Goal: Task Accomplishment & Management: Manage account settings

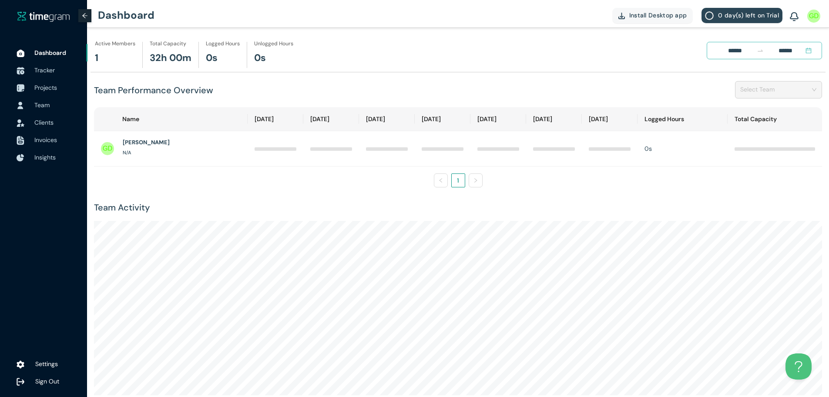
click at [63, 383] on span "Sign Out" at bounding box center [57, 380] width 45 height 17
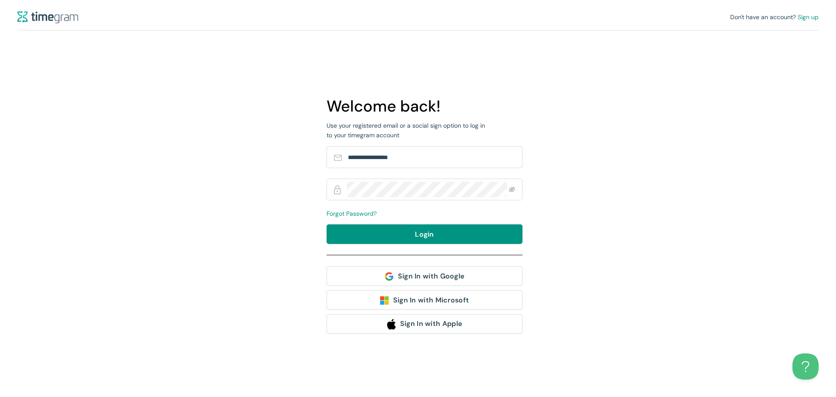
click at [408, 176] on form "**********" at bounding box center [424, 200] width 196 height 108
click at [421, 153] on input "**********" at bounding box center [427, 157] width 159 height 16
click at [439, 151] on input "**********" at bounding box center [427, 157] width 159 height 16
click at [430, 160] on input "**********" at bounding box center [427, 157] width 159 height 16
type input "**********"
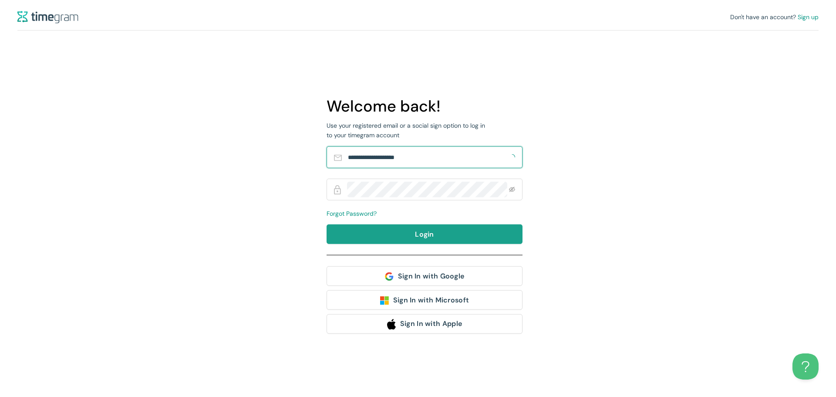
click at [437, 240] on button "Login" at bounding box center [424, 234] width 196 height 20
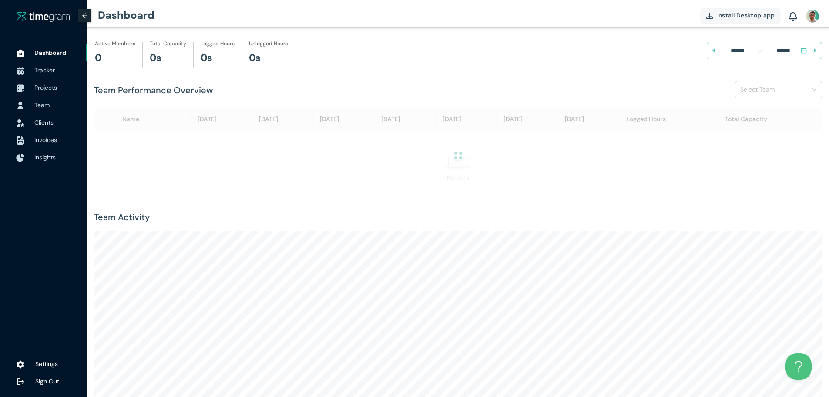
click at [46, 158] on span "Insights" at bounding box center [44, 157] width 21 height 8
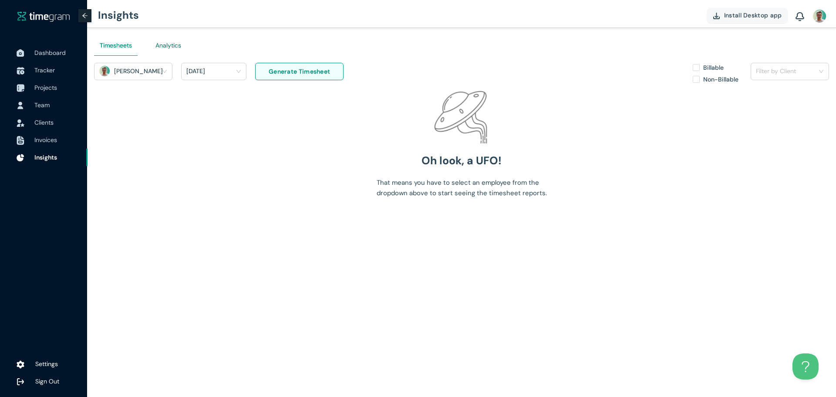
click at [174, 43] on div "Analytics" at bounding box center [168, 45] width 26 height 10
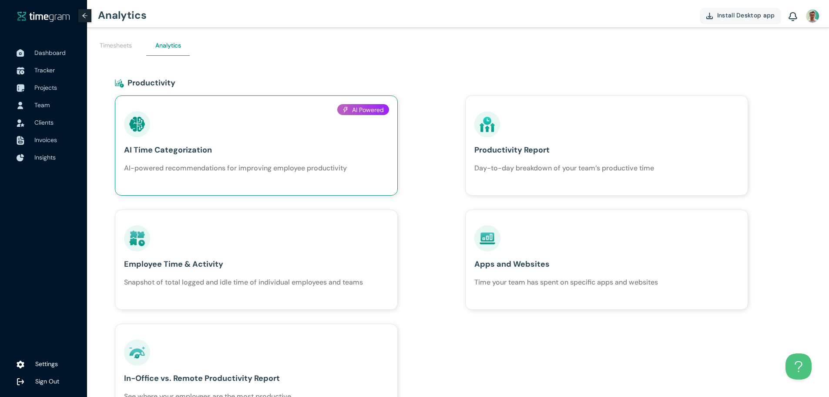
click at [168, 139] on div "AI Time Categorization AI-powered recommendations for improving employee produc…" at bounding box center [235, 142] width 223 height 62
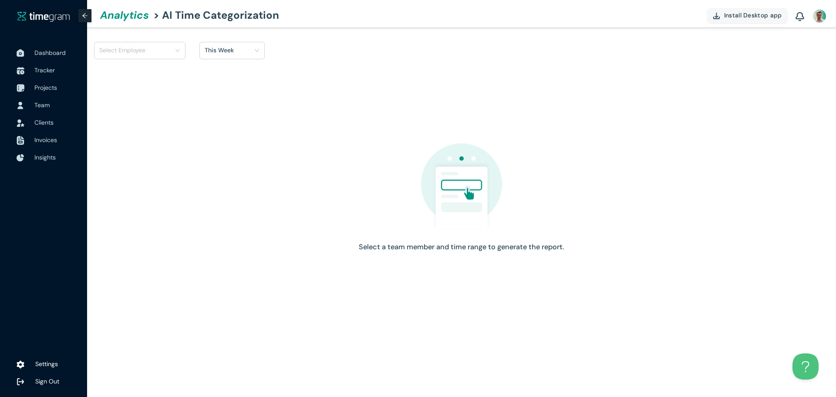
click at [134, 47] on input "search" at bounding box center [136, 50] width 75 height 13
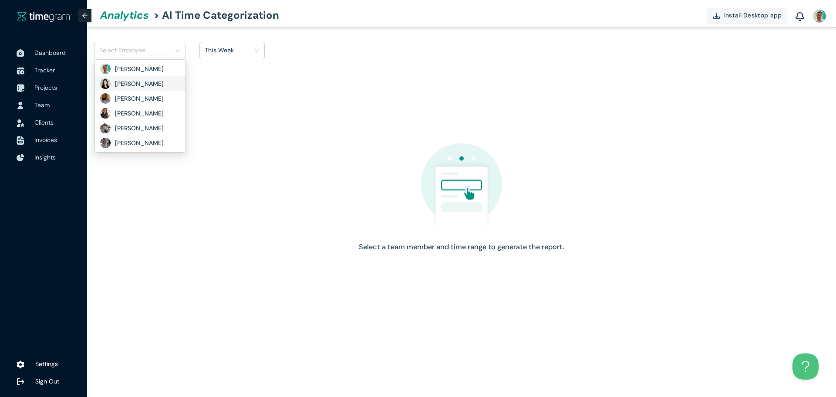
click at [145, 85] on h1 "Joy Salonga" at bounding box center [145, 84] width 61 height 10
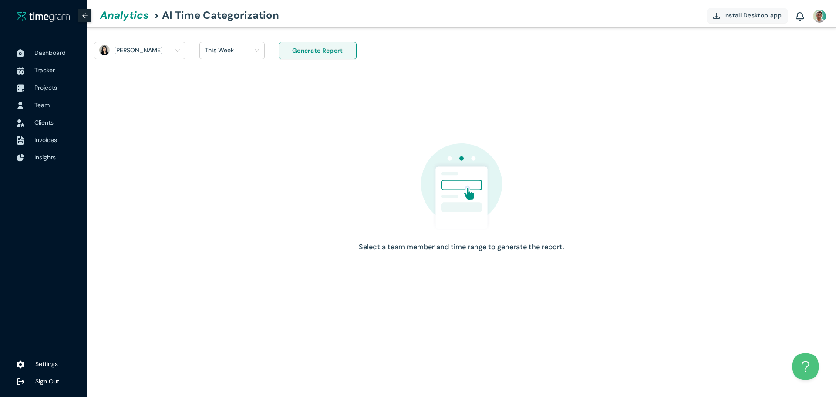
click at [239, 45] on div "This Week" at bounding box center [228, 50] width 47 height 13
click at [235, 96] on h1 "Last 30 days" at bounding box center [224, 96] width 38 height 10
click at [276, 64] on div "Generate Report" at bounding box center [308, 56] width 83 height 28
click at [290, 54] on button "Generate Report" at bounding box center [318, 50] width 78 height 17
click at [36, 57] on span "Dashboard" at bounding box center [57, 52] width 46 height 17
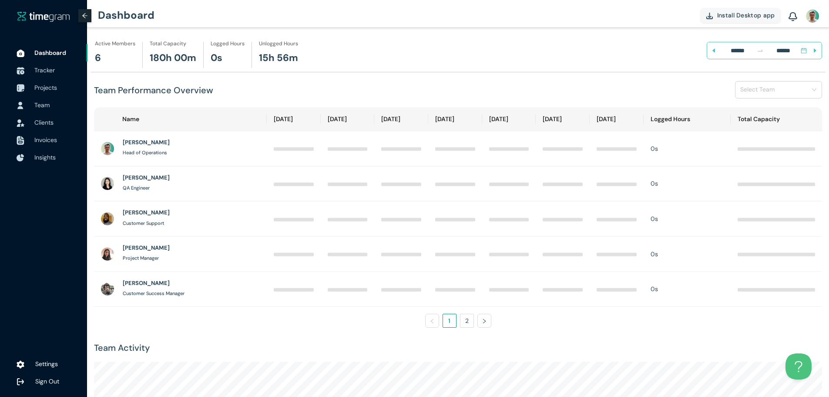
click at [715, 52] on icon "caret-left" at bounding box center [714, 50] width 6 height 6
click at [20, 381] on img at bounding box center [20, 381] width 9 height 9
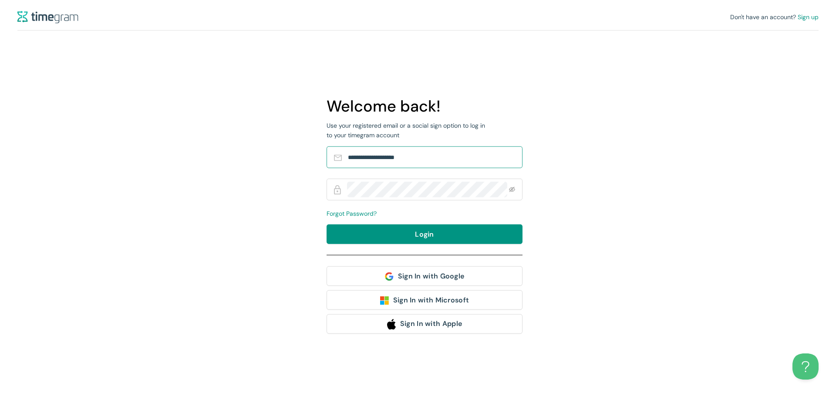
click at [401, 165] on span "**********" at bounding box center [424, 157] width 196 height 22
click at [404, 160] on input "**********" at bounding box center [427, 157] width 159 height 16
type input "**********"
click at [511, 191] on icon "eye-invisible" at bounding box center [512, 189] width 6 height 5
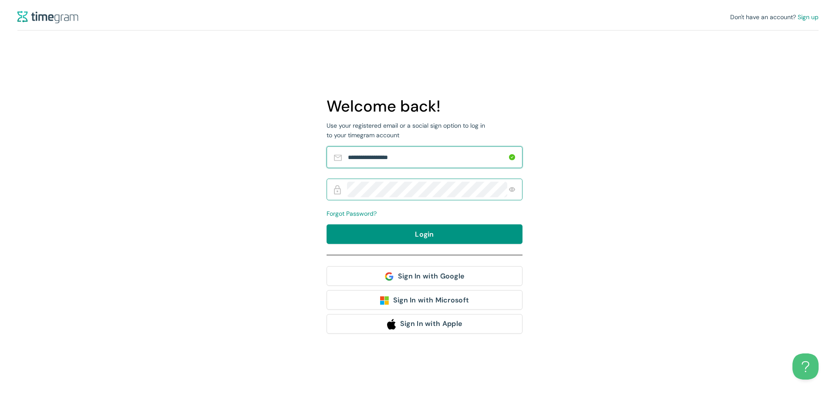
click at [417, 152] on input "**********" at bounding box center [427, 157] width 159 height 16
click at [412, 231] on button "Login" at bounding box center [424, 234] width 196 height 20
click at [422, 166] on span "**********" at bounding box center [424, 157] width 196 height 22
click at [431, 158] on input "**********" at bounding box center [427, 157] width 159 height 16
paste input "**"
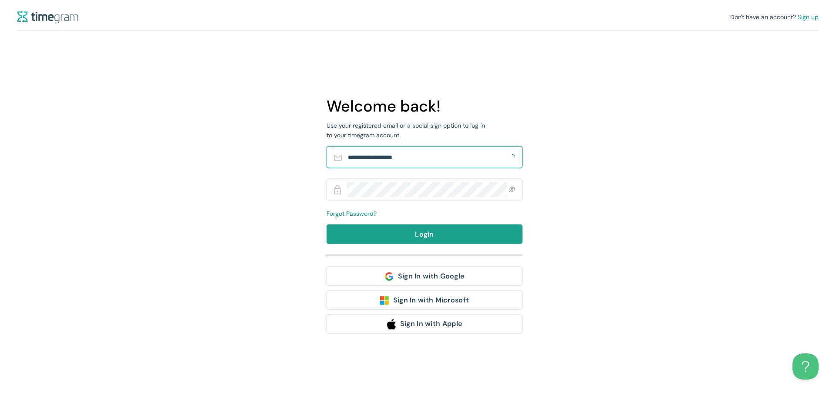
type input "**********"
click at [410, 226] on button "Login" at bounding box center [424, 234] width 196 height 20
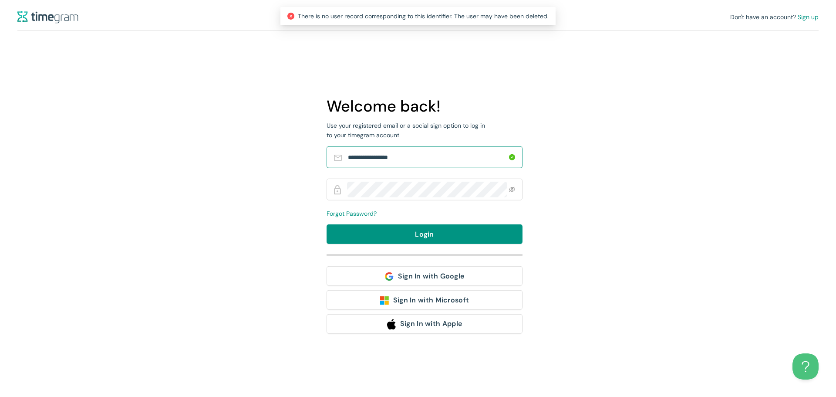
click at [427, 161] on input "**********" at bounding box center [427, 157] width 159 height 16
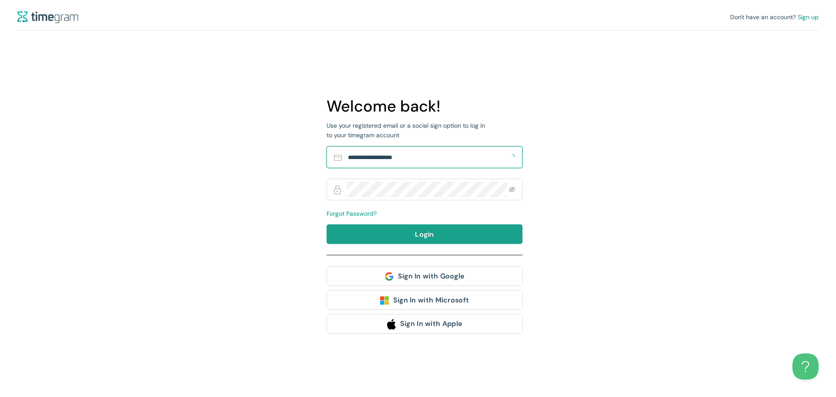
type input "**********"
click at [452, 233] on button "Login" at bounding box center [424, 234] width 196 height 20
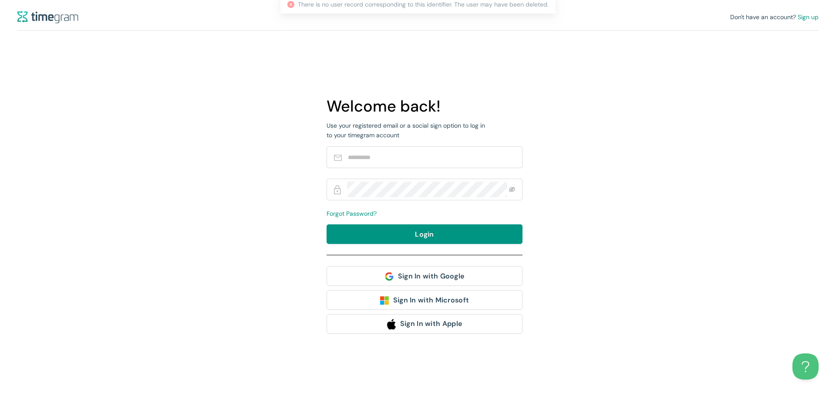
type input "**********"
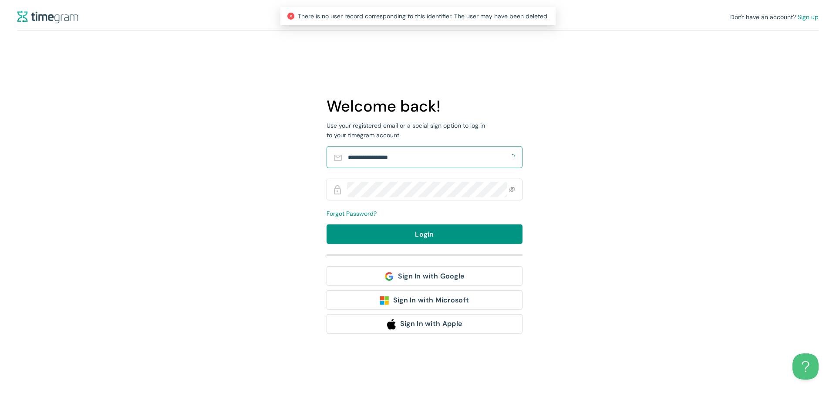
click at [454, 167] on span "**********" at bounding box center [424, 157] width 196 height 22
click at [801, 18] on span "Sign up" at bounding box center [807, 17] width 21 height 8
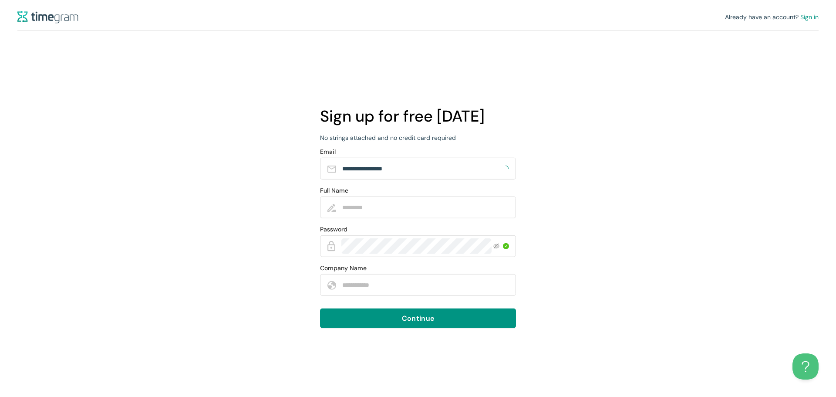
click at [378, 180] on form "**********" at bounding box center [418, 238] width 196 height 179
click at [391, 169] on input "**********" at bounding box center [421, 169] width 158 height 16
click at [363, 169] on input "**********" at bounding box center [421, 169] width 158 height 16
click at [399, 117] on h1 "Sign up for free [DATE]" at bounding box center [418, 116] width 196 height 25
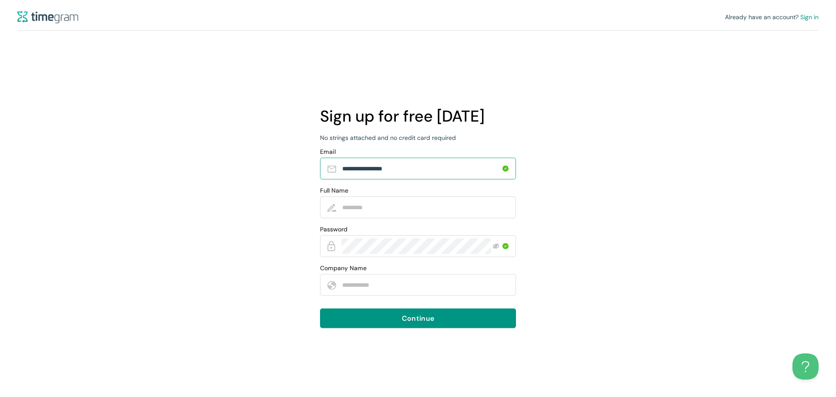
click at [367, 172] on input "**********" at bounding box center [421, 169] width 158 height 16
type input "****"
type input "**********"
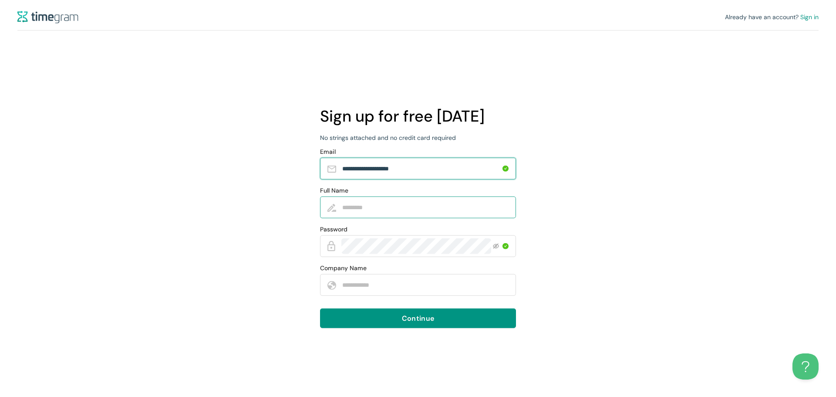
click at [461, 204] on input "Full Name" at bounding box center [424, 207] width 165 height 16
click at [494, 246] on icon "eye-invisible" at bounding box center [496, 246] width 6 height 6
type input "**********"
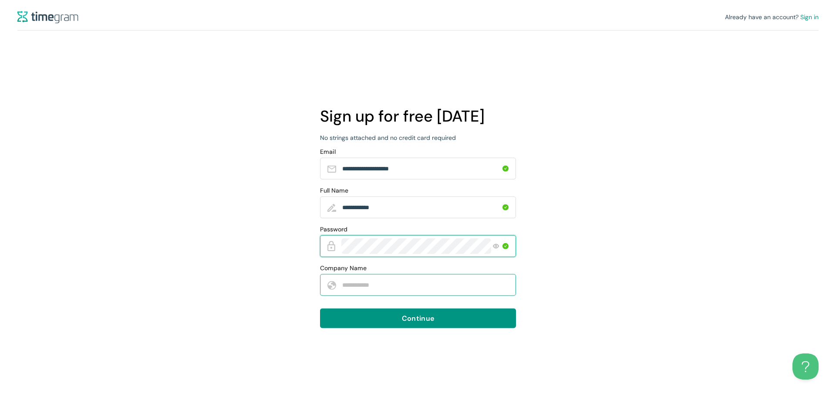
click at [383, 290] on input "Company Name" at bounding box center [424, 285] width 165 height 16
type input "*"
type input "********"
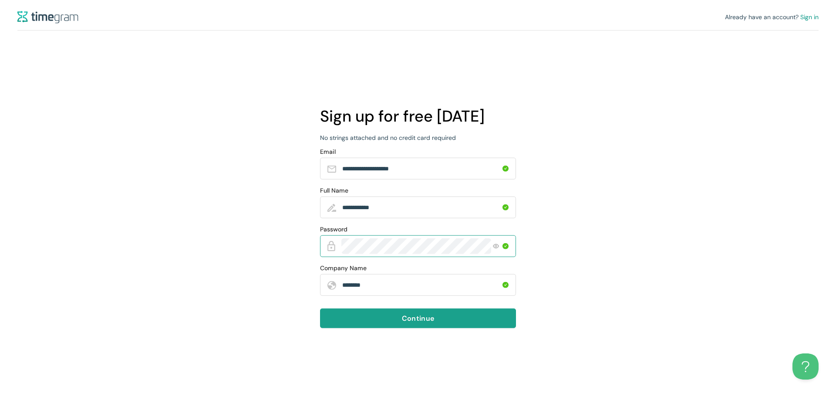
click at [359, 316] on button "Continue" at bounding box center [418, 318] width 196 height 20
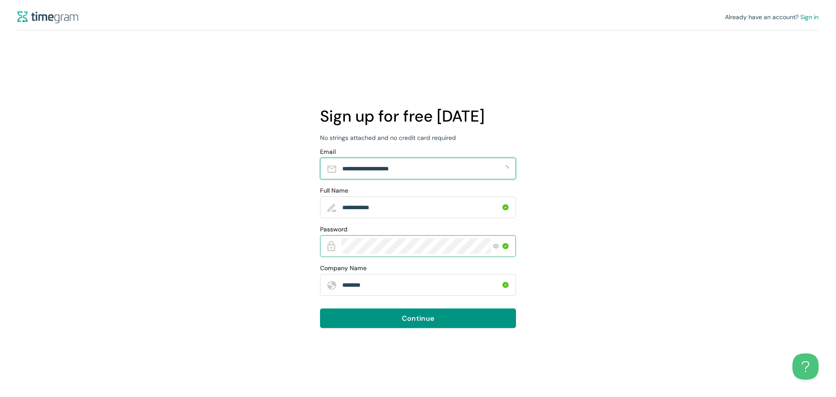
click at [417, 172] on input "**********" at bounding box center [421, 169] width 158 height 16
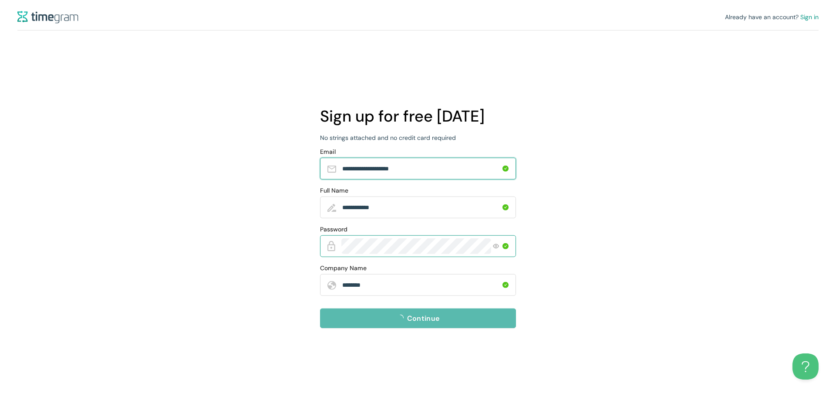
click at [417, 172] on input "**********" at bounding box center [421, 169] width 158 height 16
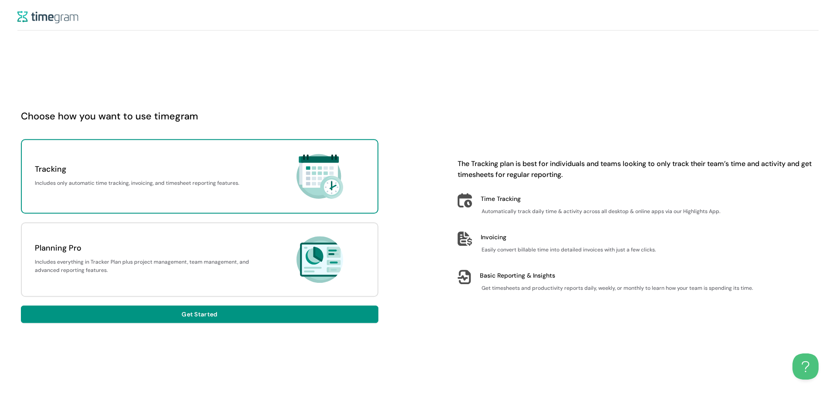
click at [188, 251] on h1 "Planning Pro" at bounding box center [153, 248] width 237 height 12
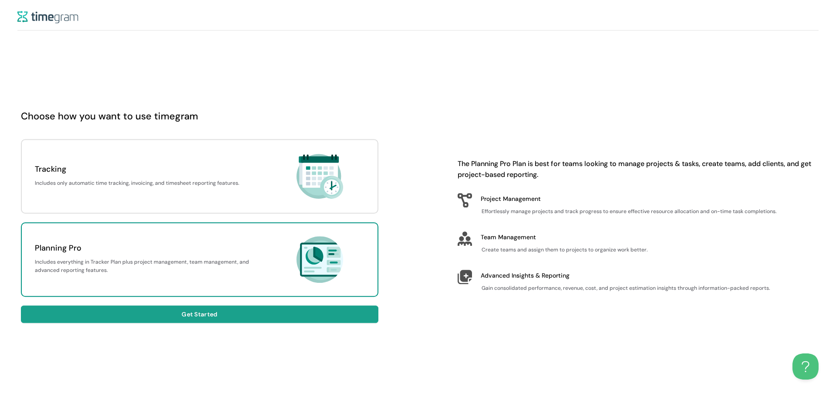
click at [201, 308] on button "Get Started" at bounding box center [199, 313] width 357 height 17
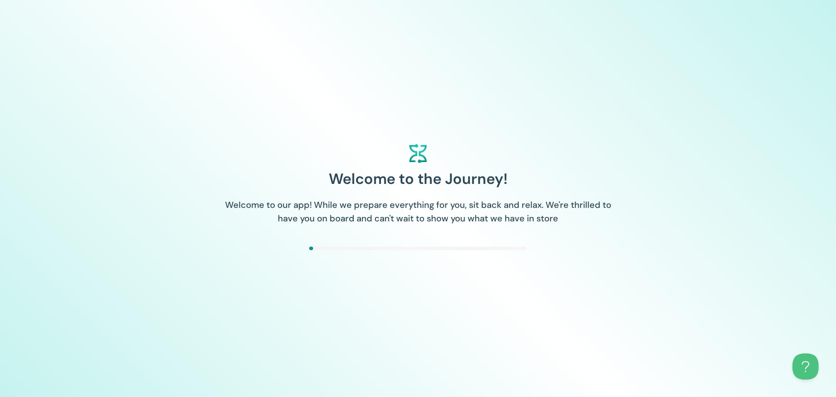
drag, startPoint x: 296, startPoint y: 151, endPoint x: 306, endPoint y: 158, distance: 12.7
click at [296, 151] on div "Welcome to the Journey! Welcome to our app! While we prepare everything for you…" at bounding box center [418, 198] width 836 height 397
click at [335, 172] on h1 "Welcome to the Journey!" at bounding box center [418, 178] width 179 height 23
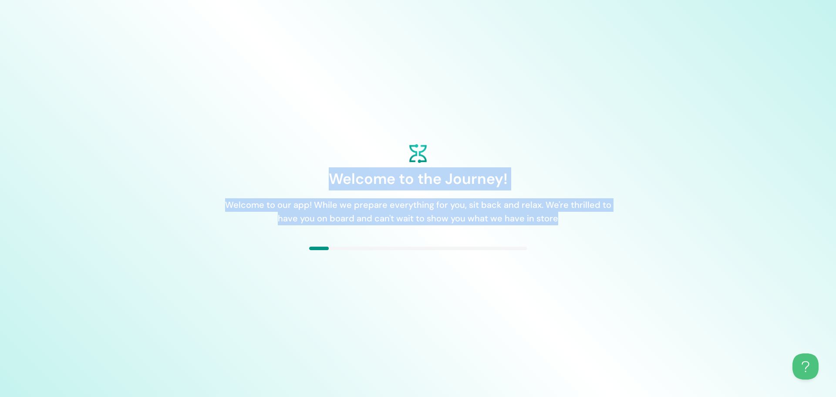
drag, startPoint x: 335, startPoint y: 172, endPoint x: 597, endPoint y: 233, distance: 269.0
click at [527, 233] on div "Welcome to the Journey! Welcome to our app! While we prepare everything for you…" at bounding box center [418, 198] width 218 height 108
click at [597, 233] on div "Welcome to our app! While we prepare everything for you, sit back and relax. We…" at bounding box center [418, 220] width 392 height 45
drag, startPoint x: 597, startPoint y: 233, endPoint x: 323, endPoint y: 175, distance: 280.0
click at [323, 175] on div "Welcome to the Journey! Welcome to our app! While we prepare everything for you…" at bounding box center [418, 198] width 218 height 108
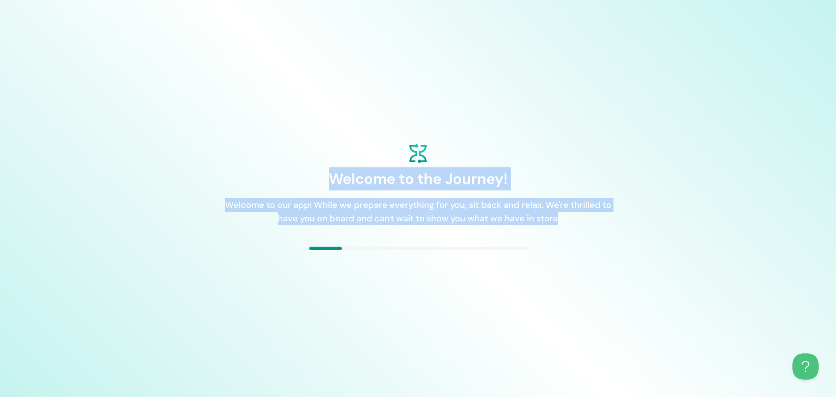
click at [323, 175] on div "Welcome to the Journey! Welcome to our app! While we prepare everything for you…" at bounding box center [418, 198] width 218 height 108
drag, startPoint x: 323, startPoint y: 175, endPoint x: 587, endPoint y: 218, distance: 267.3
click at [527, 218] on div "Did You Know? Fun fact: The average person spends around 10 minutes per day wai…" at bounding box center [418, 198] width 218 height 108
click at [587, 218] on h1 "Fun fact: The average person spends around 10 minutes per day waiting for somet…" at bounding box center [418, 211] width 392 height 27
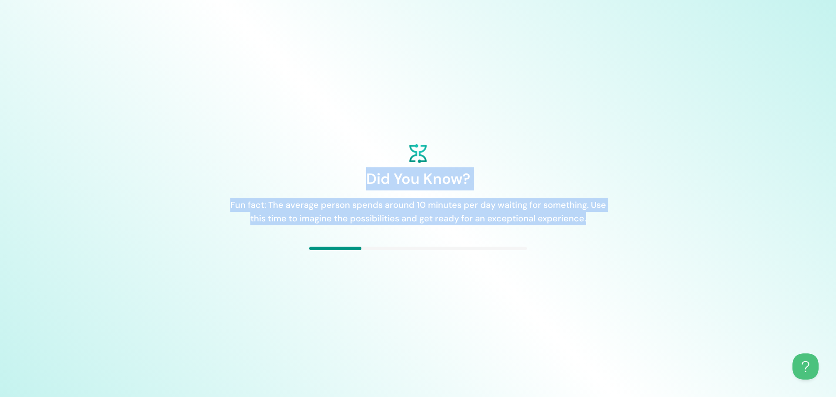
drag, startPoint x: 587, startPoint y: 218, endPoint x: 384, endPoint y: 185, distance: 205.0
click at [384, 185] on div "Did You Know? Fun fact: The average person spends around 10 minutes per day wai…" at bounding box center [418, 198] width 218 height 108
click at [384, 185] on h1 "Did You Know?" at bounding box center [418, 178] width 104 height 23
drag, startPoint x: 384, startPoint y: 185, endPoint x: 555, endPoint y: 217, distance: 173.6
click at [527, 217] on div "Did You Know? Fun fact: The average person spends around 10 minutes per day wai…" at bounding box center [418, 198] width 218 height 108
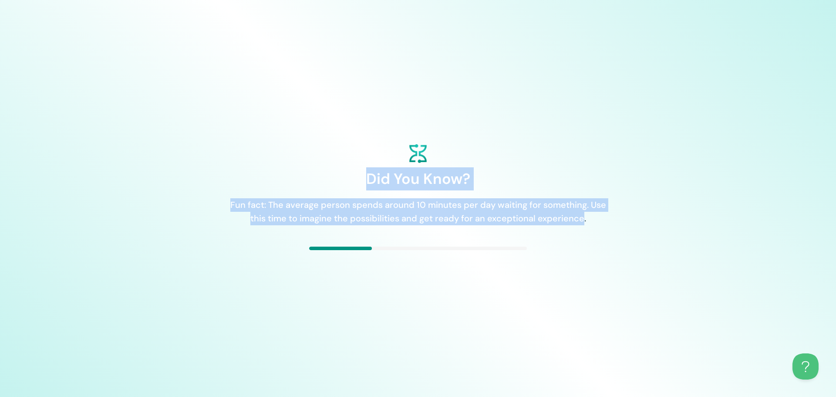
click at [555, 217] on h1 "Fun fact: The average person spends around 10 minutes per day waiting for somet…" at bounding box center [418, 211] width 392 height 27
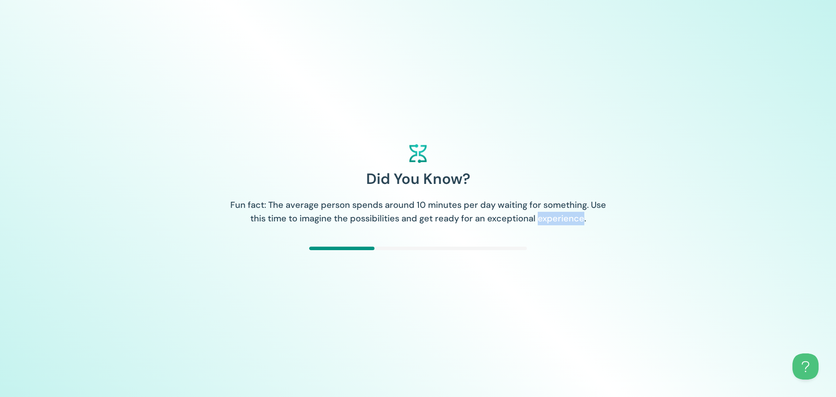
click at [555, 217] on h1 "Fun fact: The average person spends around 10 minutes per day waiting for somet…" at bounding box center [418, 211] width 392 height 27
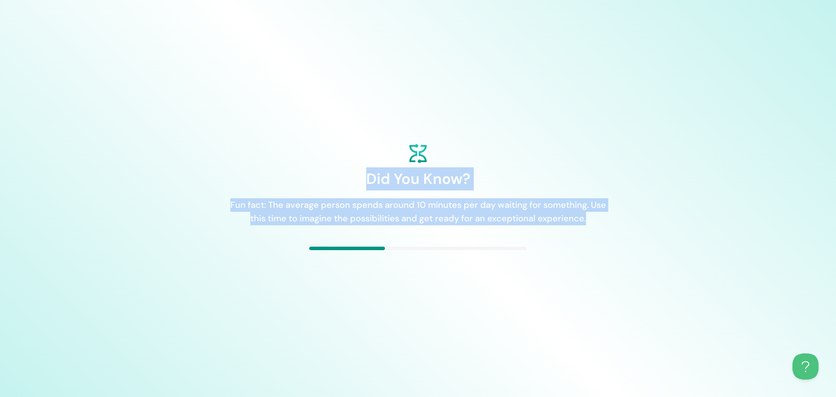
drag, startPoint x: 555, startPoint y: 217, endPoint x: 404, endPoint y: 182, distance: 155.0
click at [404, 182] on div "Did You Know? Fun fact: The average person spends around 10 minutes per day wai…" at bounding box center [418, 198] width 218 height 108
click at [404, 182] on h1 "Find Your Inspiration" at bounding box center [418, 178] width 148 height 23
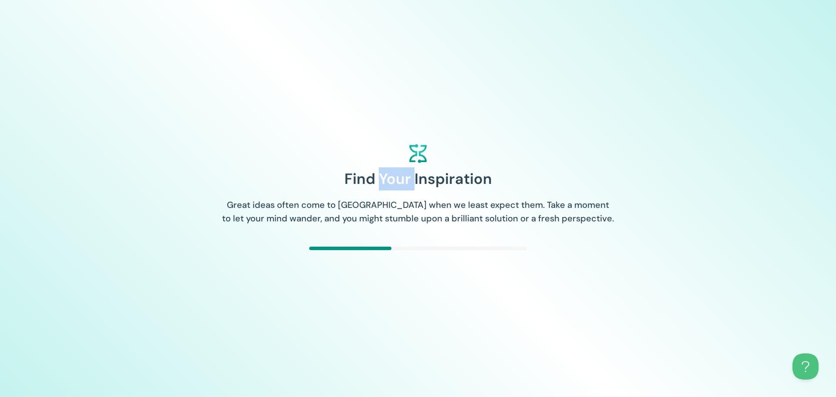
click at [404, 182] on h1 "Find Your Inspiration" at bounding box center [418, 178] width 148 height 23
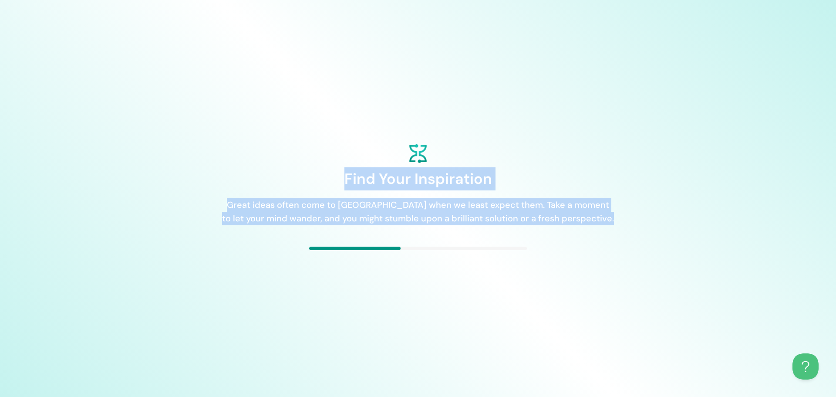
drag, startPoint x: 404, startPoint y: 182, endPoint x: 419, endPoint y: 208, distance: 30.2
click at [419, 208] on div "Find Your Inspiration Great ideas often come to [GEOGRAPHIC_DATA] when we least…" at bounding box center [418, 198] width 218 height 108
click at [419, 208] on h1 "Great ideas often come to [GEOGRAPHIC_DATA] when we least expect them. Take a m…" at bounding box center [418, 211] width 392 height 27
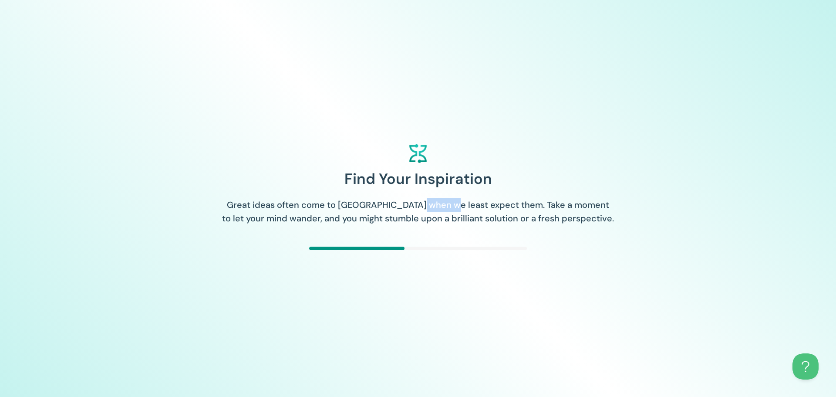
click at [419, 208] on h1 "Great ideas often come to [GEOGRAPHIC_DATA] when we least expect them. Take a m…" at bounding box center [418, 211] width 392 height 27
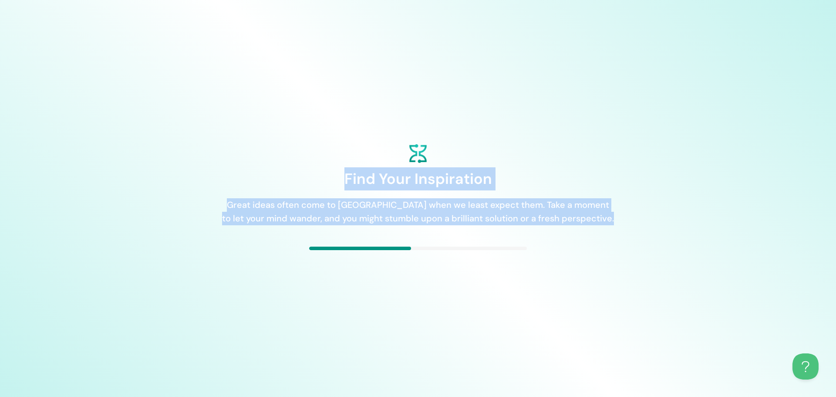
drag, startPoint x: 419, startPoint y: 208, endPoint x: 405, endPoint y: 184, distance: 27.9
click at [405, 184] on div "Find Your Inspiration Great ideas often come to [GEOGRAPHIC_DATA] when we least…" at bounding box center [418, 198] width 218 height 108
click at [405, 184] on h1 "Find Your Inspiration" at bounding box center [418, 178] width 148 height 23
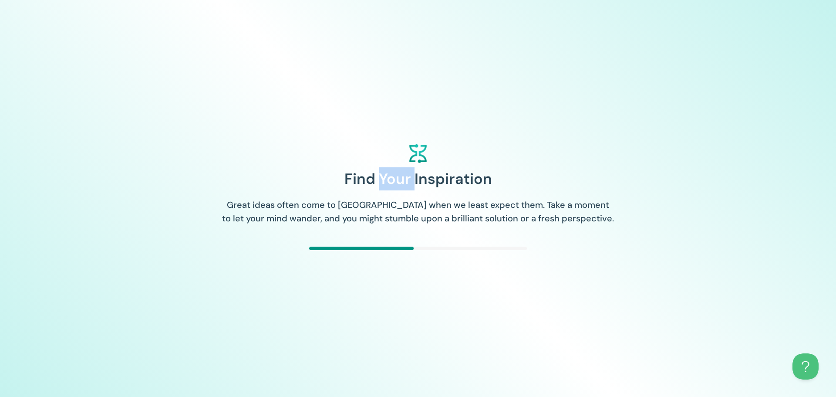
click at [405, 184] on h1 "Find Your Inspiration" at bounding box center [418, 178] width 148 height 23
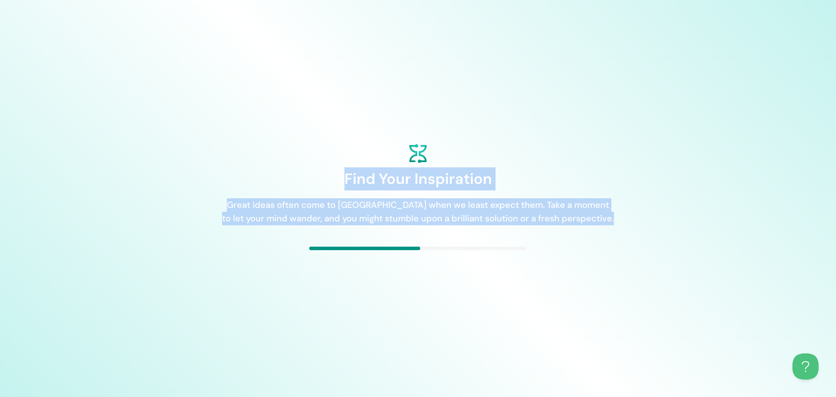
drag, startPoint x: 405, startPoint y: 184, endPoint x: 409, endPoint y: 203, distance: 19.1
click at [409, 203] on div "Find Your Inspiration Great ideas often come to [GEOGRAPHIC_DATA] when we least…" at bounding box center [418, 198] width 218 height 108
click at [409, 203] on h1 "Great ideas often come to [GEOGRAPHIC_DATA] when we least expect them. Take a m…" at bounding box center [418, 211] width 392 height 27
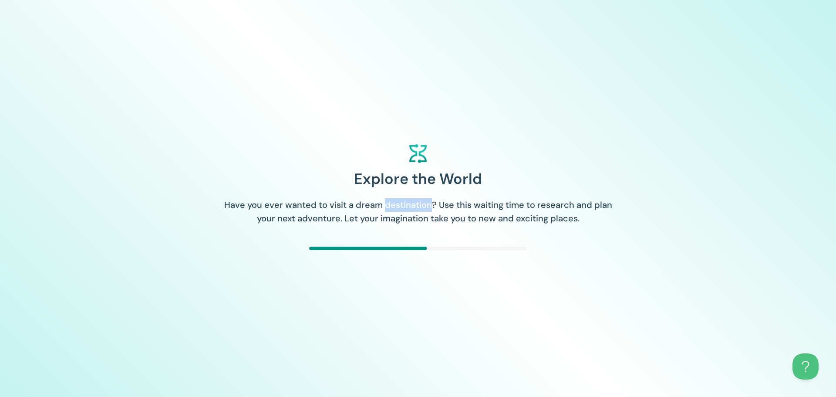
click at [409, 203] on h1 "Have you ever wanted to visit a dream destination? Use this waiting time to res…" at bounding box center [418, 211] width 392 height 27
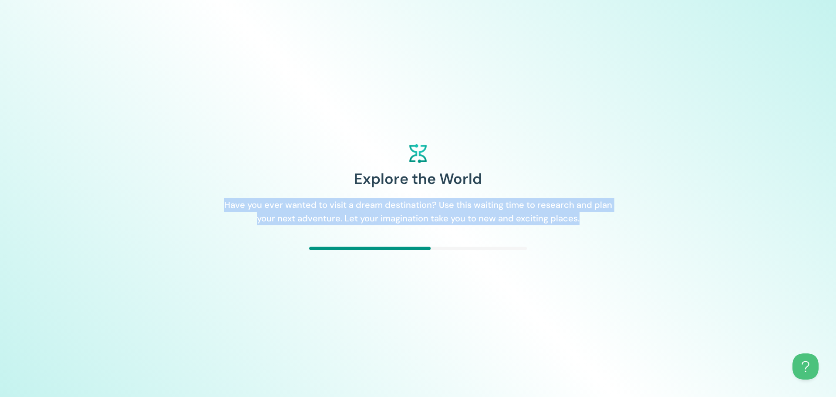
click at [409, 203] on h1 "Have you ever wanted to visit a dream destination? Use this waiting time to res…" at bounding box center [418, 211] width 392 height 27
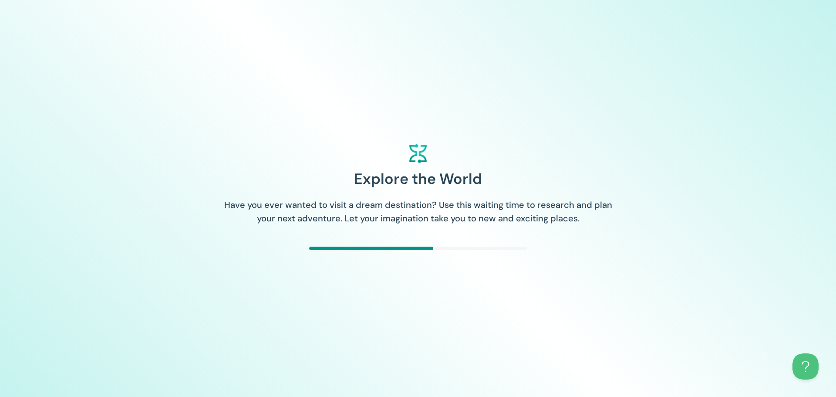
click at [403, 180] on h1 "Explore the World" at bounding box center [418, 178] width 128 height 23
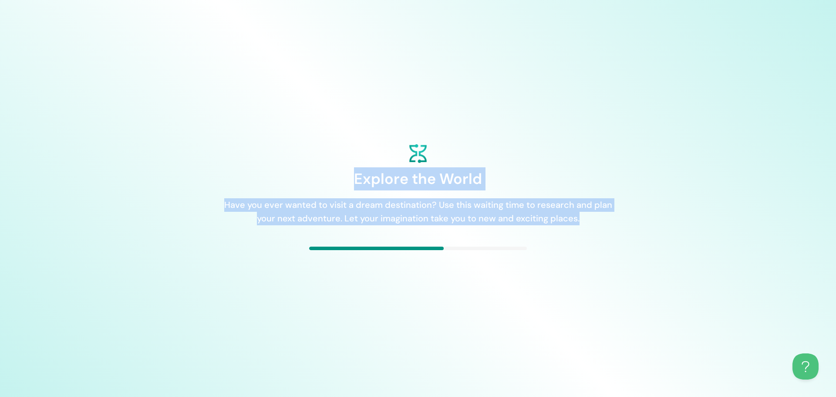
drag, startPoint x: 403, startPoint y: 180, endPoint x: 435, endPoint y: 220, distance: 51.4
click at [435, 220] on div "Explore the World Have you ever wanted to visit a dream destination? Use this w…" at bounding box center [418, 198] width 218 height 108
click at [435, 220] on h1 "Have you ever wanted to visit a dream destination? Use this waiting time to res…" at bounding box center [418, 211] width 392 height 27
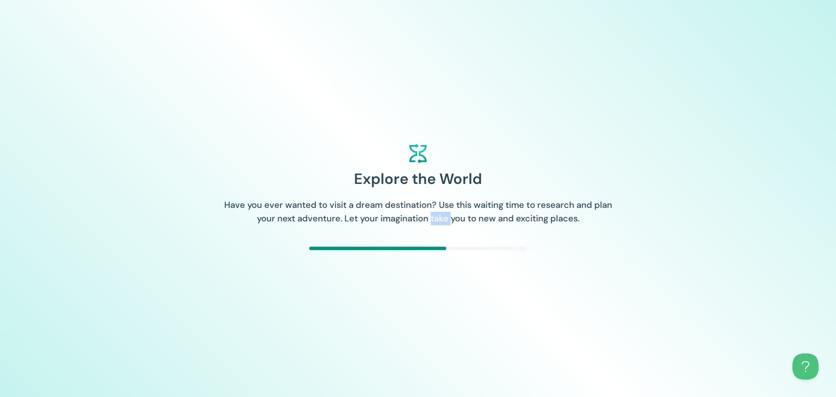
click at [435, 220] on h1 "Have you ever wanted to visit a dream destination? Use this waiting time to res…" at bounding box center [418, 211] width 392 height 27
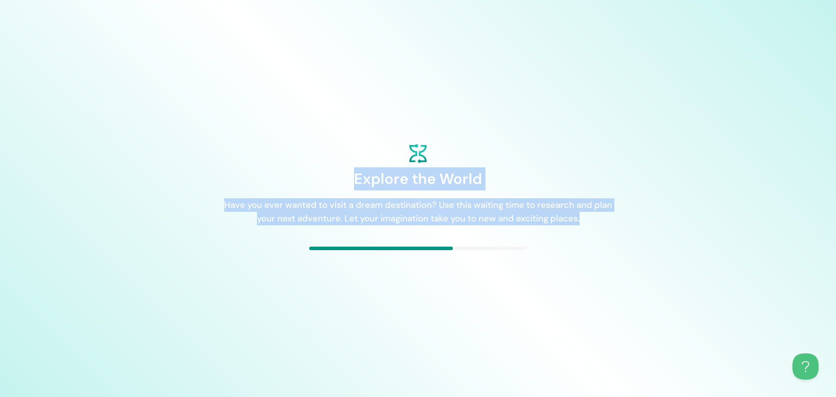
drag, startPoint x: 435, startPoint y: 220, endPoint x: 418, endPoint y: 183, distance: 40.9
click at [418, 183] on div "Explore the World Have you ever wanted to visit a dream destination? Use this w…" at bounding box center [418, 198] width 218 height 108
click at [418, 183] on h1 "Explore the World" at bounding box center [418, 178] width 128 height 23
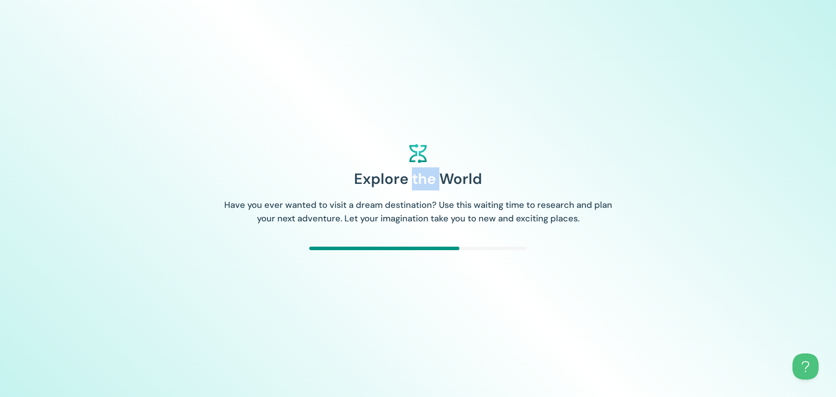
click at [418, 183] on h1 "Explore the World" at bounding box center [418, 178] width 128 height 23
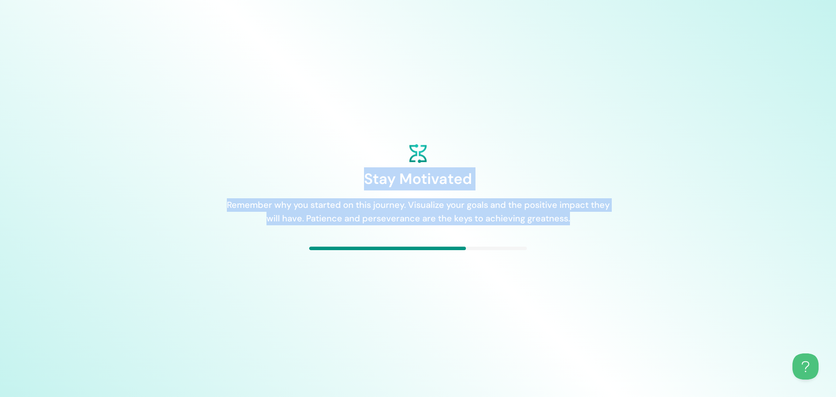
drag, startPoint x: 418, startPoint y: 183, endPoint x: 439, endPoint y: 212, distance: 36.5
click at [439, 212] on div "Stay Motivated Remember why you started on this journey. Visualize your goals a…" at bounding box center [418, 198] width 218 height 108
click at [439, 212] on h1 "Remember why you started on this journey. Visualize your goals and the positive…" at bounding box center [418, 211] width 392 height 27
drag, startPoint x: 439, startPoint y: 212, endPoint x: 419, endPoint y: 187, distance: 32.8
click at [419, 187] on div "Stay Motivated Remember why you started on this journey. Visualize your goals a…" at bounding box center [418, 198] width 218 height 108
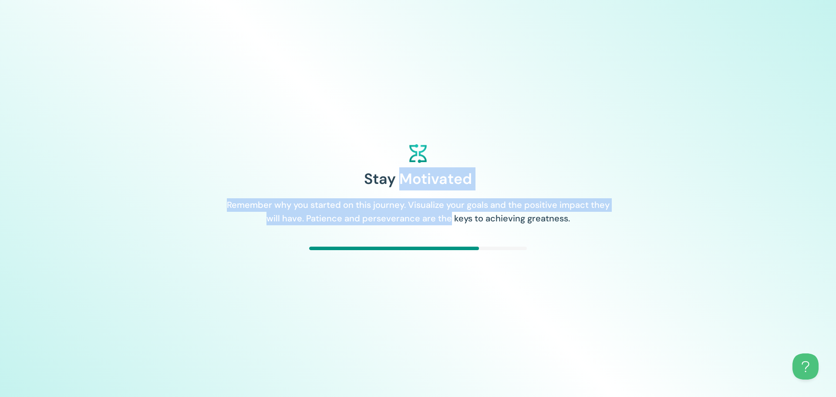
click at [419, 187] on h1 "Stay Motivated" at bounding box center [418, 178] width 108 height 23
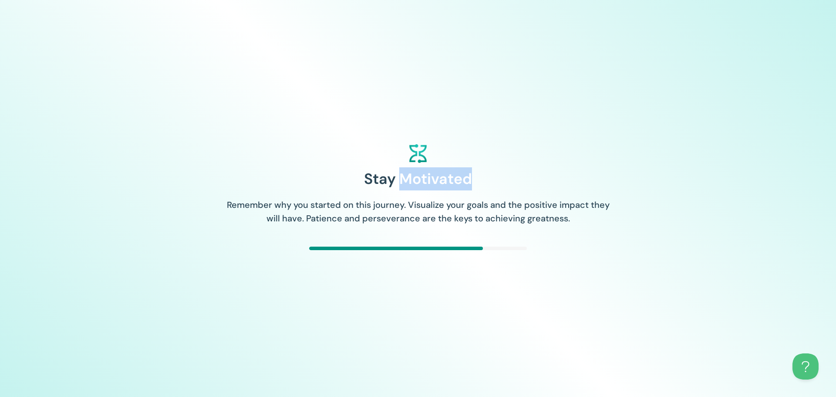
click at [419, 187] on h1 "Stay Motivated" at bounding box center [418, 178] width 108 height 23
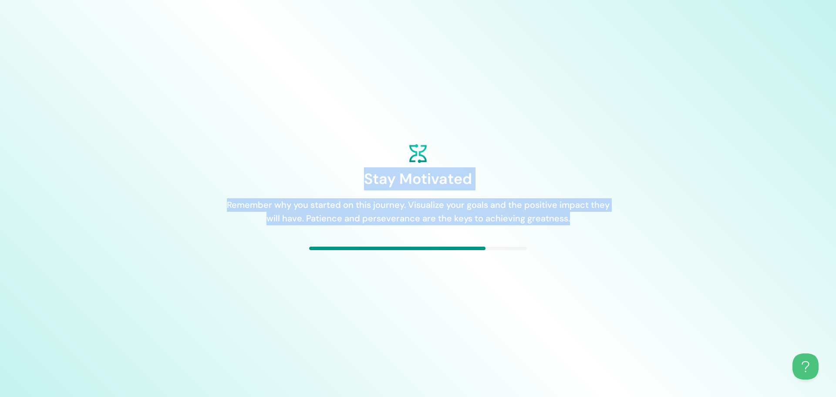
drag, startPoint x: 419, startPoint y: 187, endPoint x: 419, endPoint y: 204, distance: 17.4
click at [419, 204] on div "Stay Motivated Remember why you started on this journey. Visualize your goals a…" at bounding box center [418, 198] width 218 height 108
click at [419, 204] on h1 "Remember why you started on this journey. Visualize your goals and the positive…" at bounding box center [418, 211] width 392 height 27
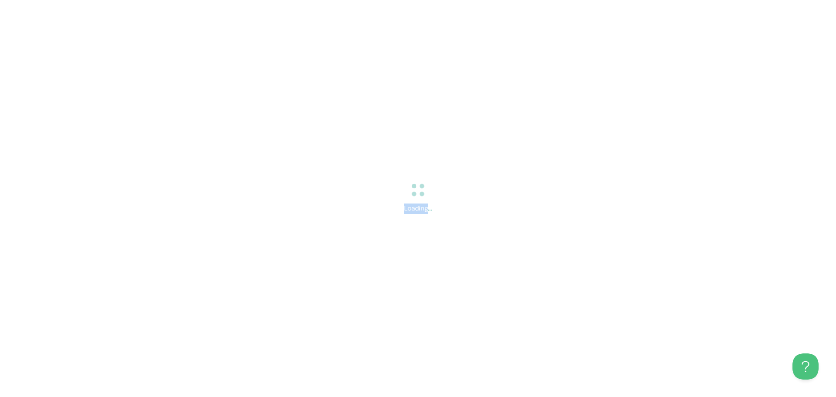
click at [419, 204] on div "Loading..." at bounding box center [418, 208] width 28 height 10
click at [423, 192] on span at bounding box center [418, 190] width 14 height 14
click at [423, 192] on icon at bounding box center [422, 194] width 5 height 5
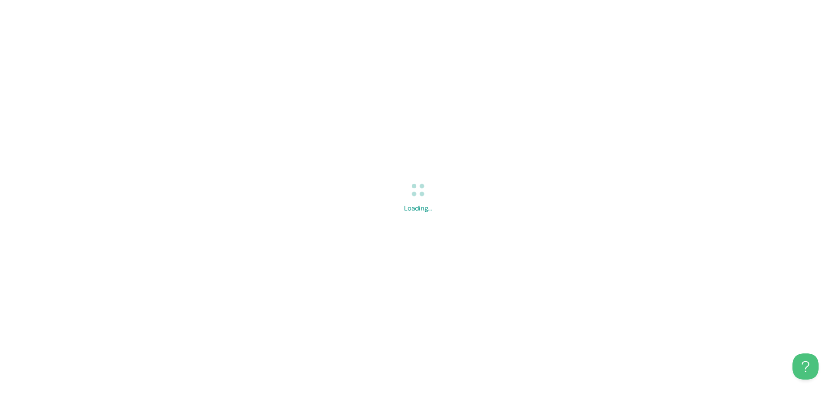
click at [423, 192] on span at bounding box center [417, 189] width 15 height 15
click at [419, 211] on div at bounding box center [418, 198] width 836 height 397
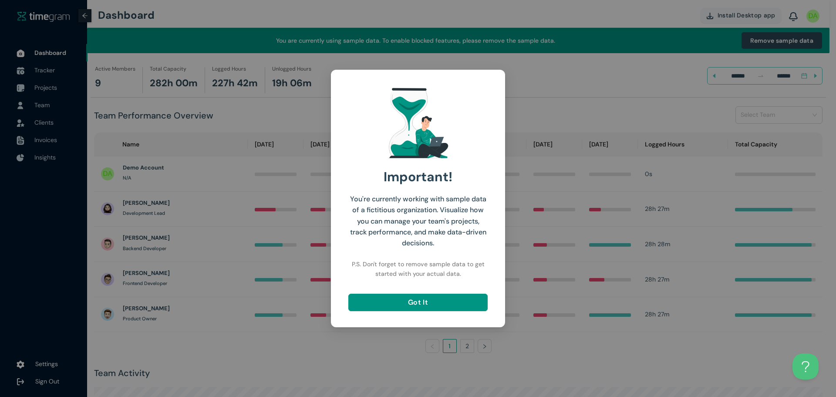
click at [414, 312] on div "Important! You're currently working with sample data of a fictitious organizati…" at bounding box center [417, 198] width 153 height 236
click at [414, 304] on span "Got It" at bounding box center [418, 301] width 20 height 11
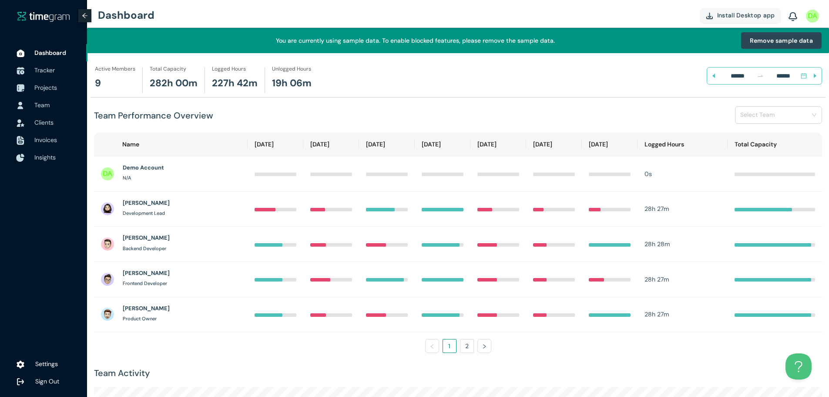
click at [39, 161] on span "Insights" at bounding box center [44, 157] width 21 height 8
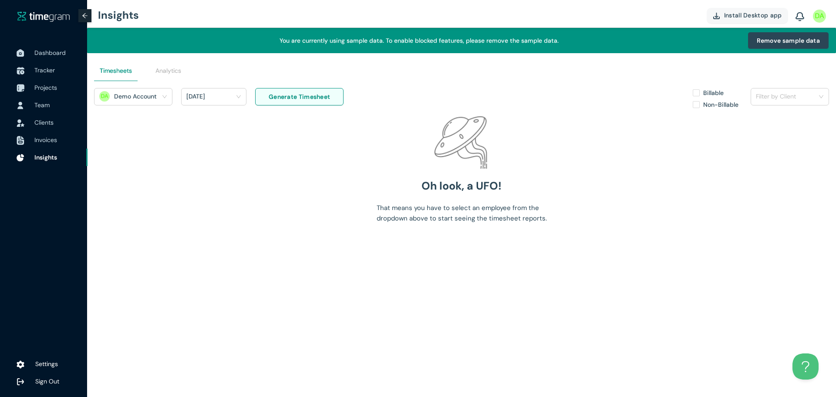
click at [165, 76] on div "Analytics" at bounding box center [168, 70] width 44 height 21
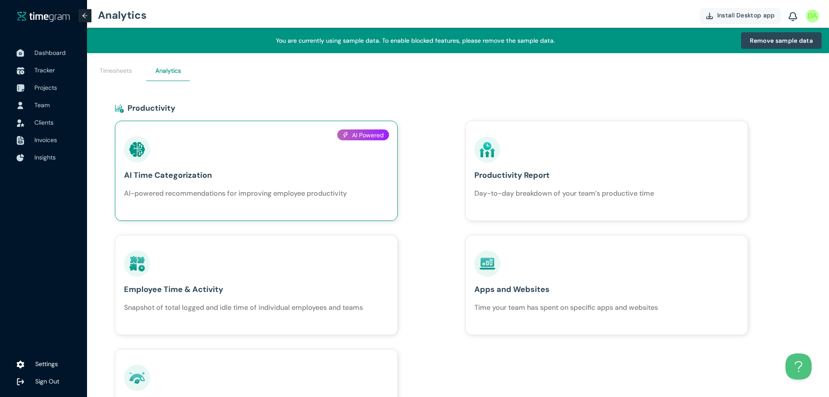
click at [163, 137] on div "AI Time Categorization AI-powered recommendations for improving employee produc…" at bounding box center [235, 167] width 223 height 62
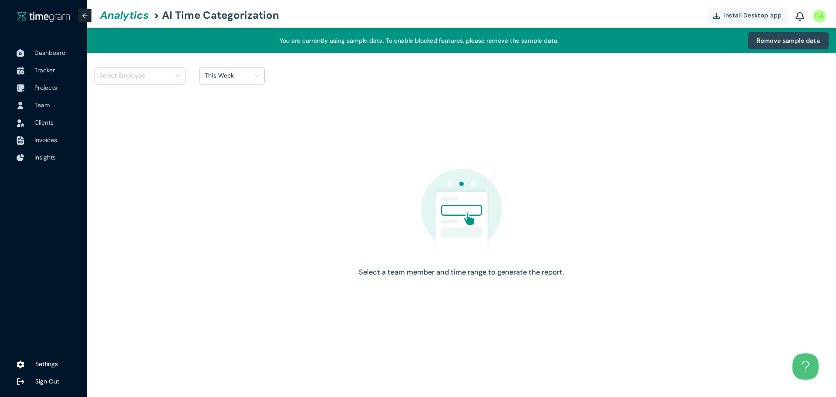
click at [165, 83] on div "Select Employee" at bounding box center [139, 75] width 91 height 17
click at [166, 77] on input "search" at bounding box center [136, 75] width 75 height 13
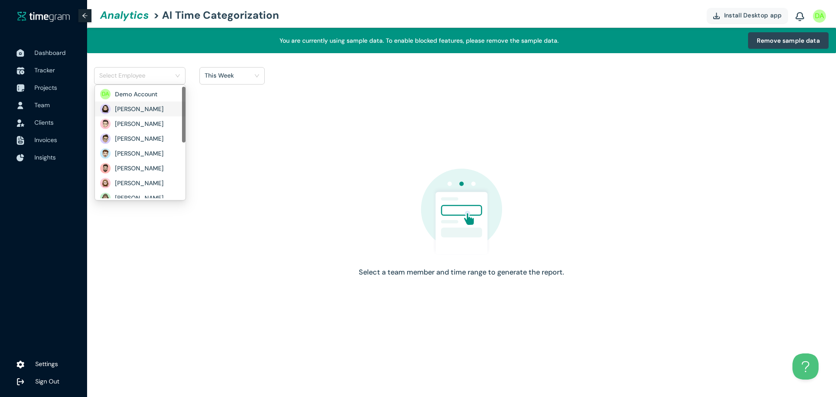
click at [151, 103] on div "[PERSON_NAME]" at bounding box center [140, 108] width 91 height 15
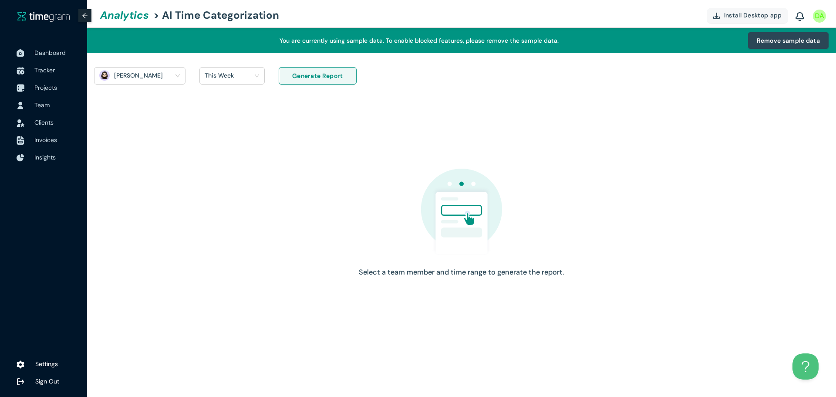
click at [244, 74] on div "This Week" at bounding box center [228, 75] width 47 height 13
click at [242, 118] on h1 "Last 30 days" at bounding box center [224, 122] width 38 height 10
click at [289, 81] on button "Generate Report" at bounding box center [318, 75] width 78 height 17
click at [180, 78] on div "Select Employee" at bounding box center [139, 76] width 91 height 14
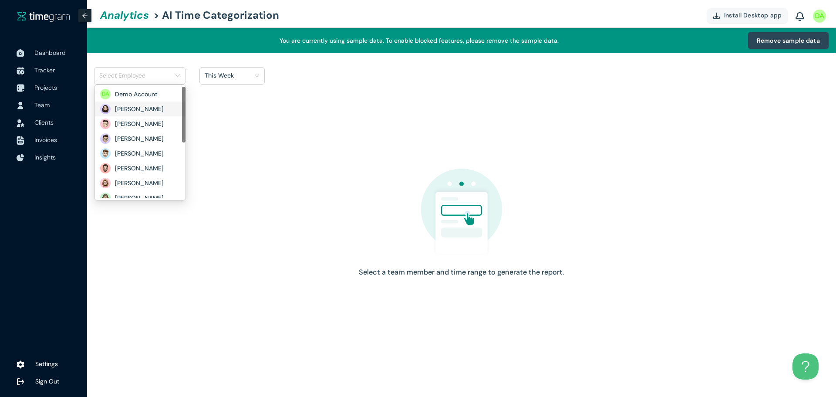
click at [147, 107] on h1 "[PERSON_NAME]" at bounding box center [145, 109] width 61 height 10
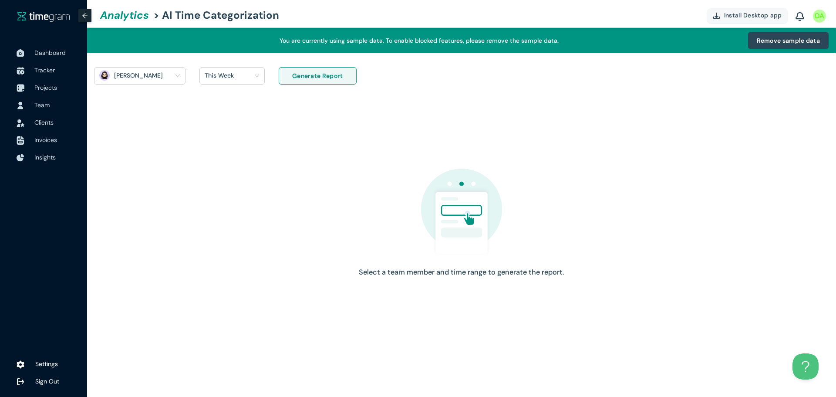
click at [249, 73] on div "This Week" at bounding box center [228, 75] width 47 height 13
click at [241, 124] on h1 "Last 30 days" at bounding box center [224, 122] width 38 height 10
click at [330, 91] on div "Generate Report" at bounding box center [308, 81] width 83 height 28
click at [328, 84] on div "Generate Report" at bounding box center [308, 81] width 83 height 28
click at [323, 80] on span "Generate Report" at bounding box center [317, 76] width 51 height 10
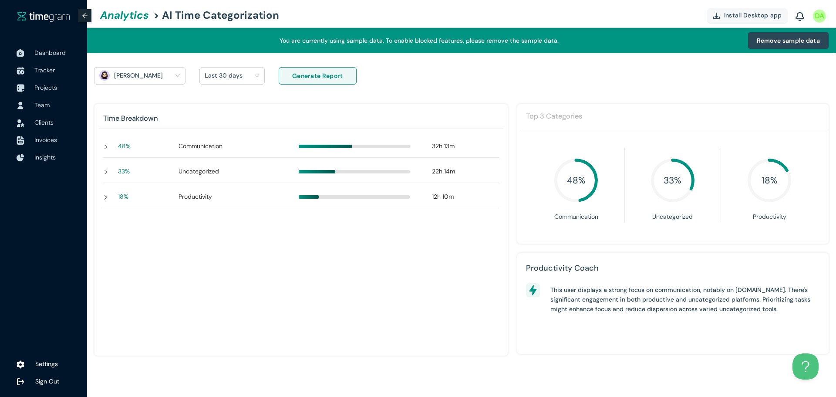
click at [106, 144] on icon "right" at bounding box center [105, 146] width 5 height 5
click at [114, 188] on div "33 % Uncategorized 22h 14m" at bounding box center [303, 190] width 378 height 20
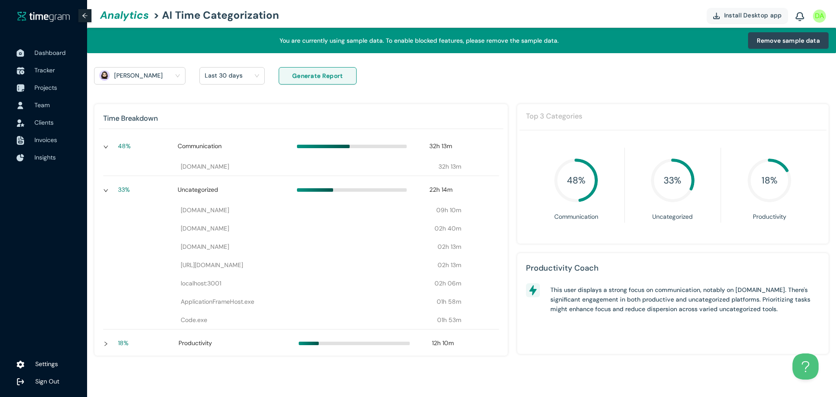
click at [114, 188] on div "33 % Uncategorized 22h 14m" at bounding box center [301, 190] width 375 height 20
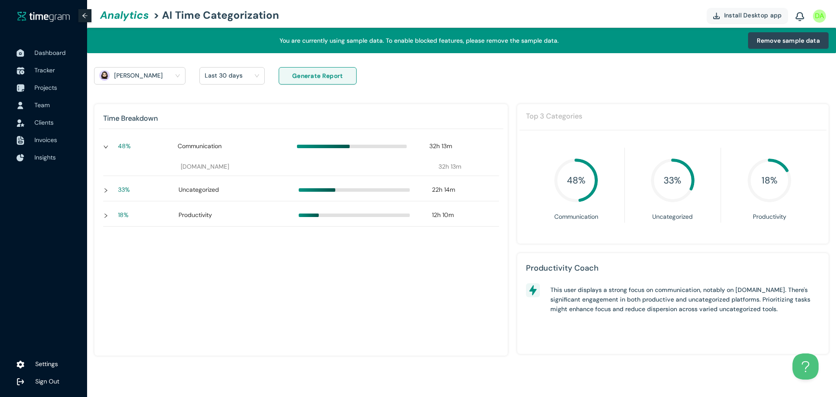
click at [114, 215] on div "18 % Productivity 12h 10m" at bounding box center [303, 215] width 378 height 20
click at [113, 215] on div at bounding box center [108, 216] width 10 height 10
click at [99, 184] on div "48 % Communication 32h 13m [DOMAIN_NAME] 32h 13m 33 % Uncategorized 22h 14m 18 …" at bounding box center [301, 241] width 404 height 218
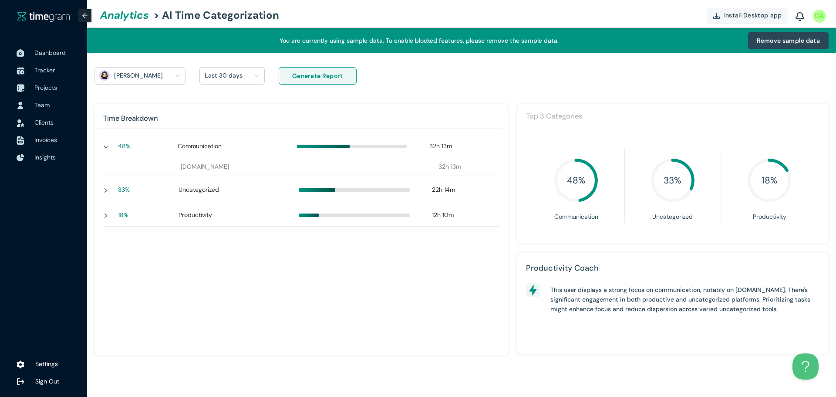
click at [563, 293] on h1 "This user displays a strong focus on communication, notably on [DOMAIN_NAME]. T…" at bounding box center [684, 299] width 269 height 29
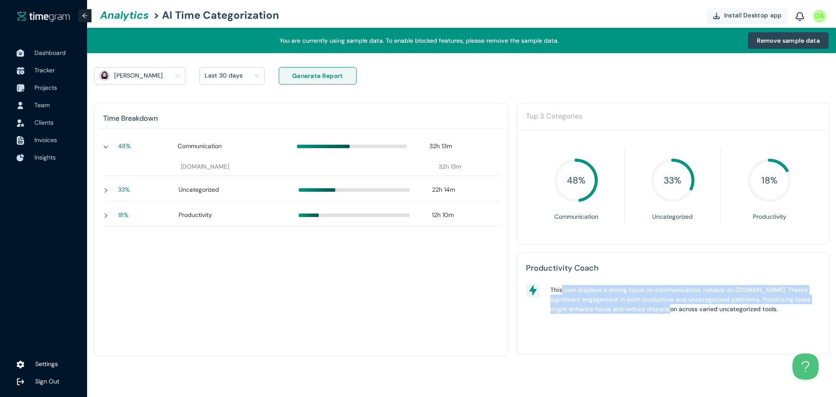
drag, startPoint x: 563, startPoint y: 293, endPoint x: 663, endPoint y: 319, distance: 102.8
click at [663, 319] on div "Productivity Coach This user displays a strong focus on communication, notably …" at bounding box center [673, 302] width 312 height 101
click at [663, 308] on h1 "This user displays a strong focus on communication, notably on [DOMAIN_NAME]. T…" at bounding box center [684, 299] width 269 height 29
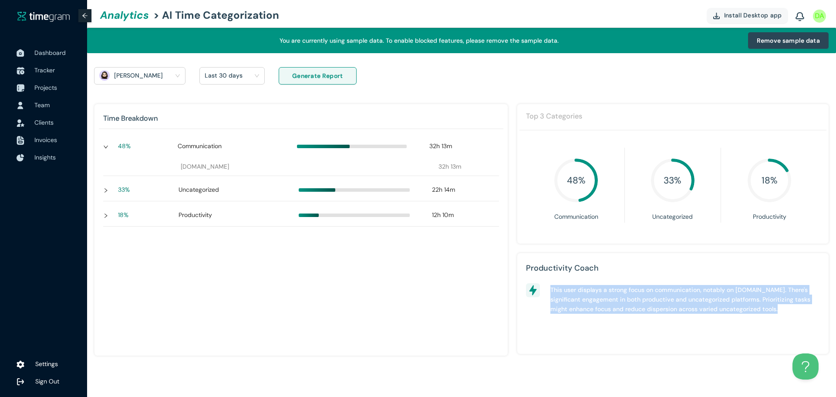
click at [663, 308] on h1 "This user displays a strong focus on communication, notably on [DOMAIN_NAME]. T…" at bounding box center [684, 299] width 269 height 29
click at [669, 298] on h1 "This user displays a strong focus on communication, notably on [DOMAIN_NAME]. T…" at bounding box center [684, 299] width 269 height 29
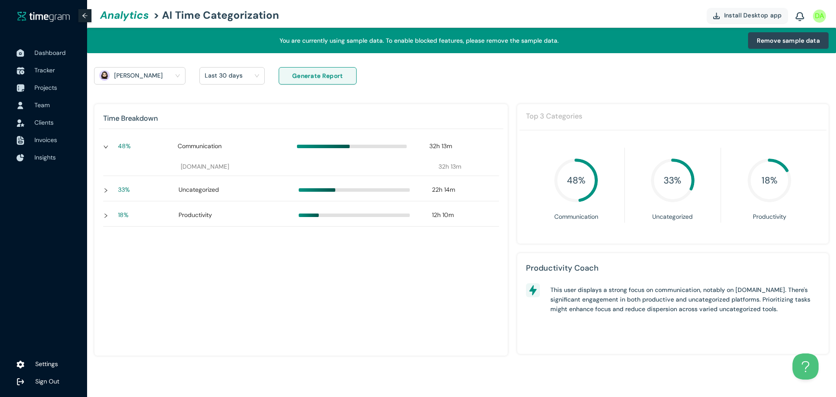
click at [675, 290] on h1 "This user displays a strong focus on communication, notably on [DOMAIN_NAME]. T…" at bounding box center [684, 299] width 269 height 29
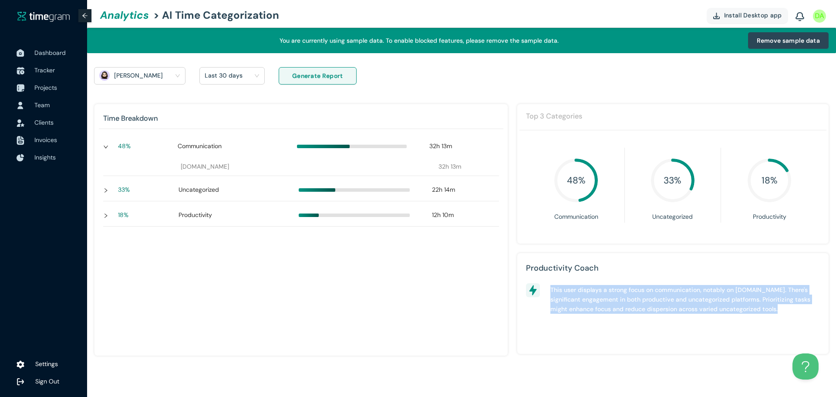
click at [675, 290] on h1 "This user displays a strong focus on communication, notably on [DOMAIN_NAME]. T…" at bounding box center [684, 299] width 269 height 29
click at [693, 296] on h1 "This user displays a strong focus on communication, notably on [DOMAIN_NAME]. T…" at bounding box center [684, 299] width 269 height 29
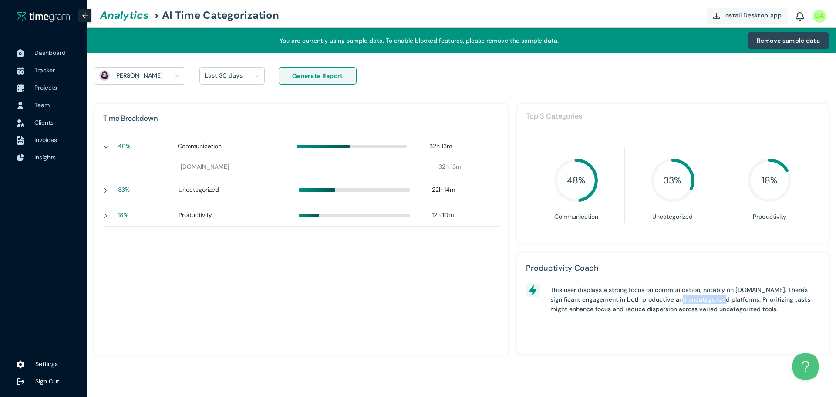
click at [693, 296] on h1 "This user displays a strong focus on communication, notably on [DOMAIN_NAME]. T…" at bounding box center [684, 299] width 269 height 29
click at [621, 300] on h1 "This user displays a strong focus on communication, notably on [DOMAIN_NAME]. T…" at bounding box center [684, 299] width 269 height 29
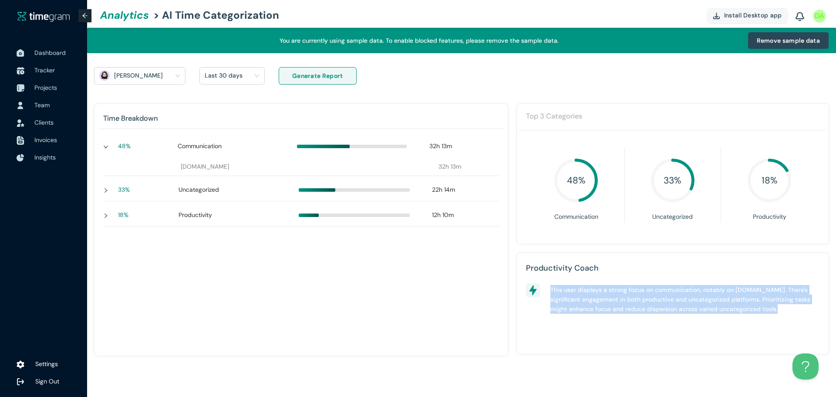
click at [621, 300] on h1 "This user displays a strong focus on communication, notably on [DOMAIN_NAME]. T…" at bounding box center [684, 299] width 269 height 29
click at [646, 301] on h1 "This user displays a strong focus on communication, notably on [DOMAIN_NAME]. T…" at bounding box center [684, 299] width 269 height 29
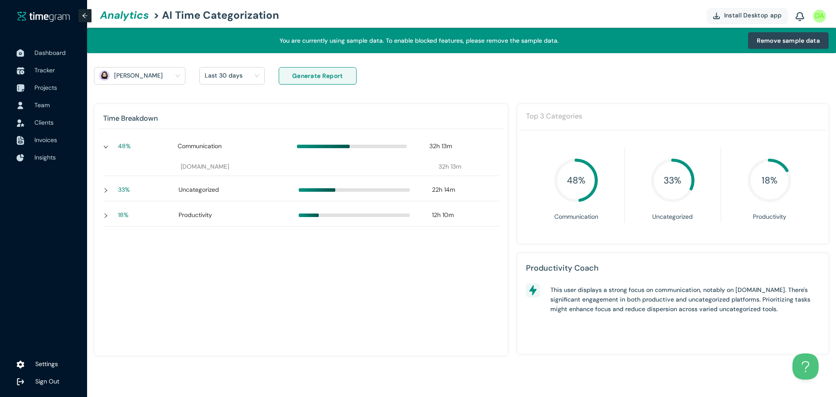
click at [216, 75] on h1 "Last 30 days" at bounding box center [224, 75] width 38 height 13
click at [222, 107] on h1 "This Week" at bounding box center [219, 108] width 29 height 10
click at [314, 73] on span "Generate Report" at bounding box center [317, 76] width 51 height 10
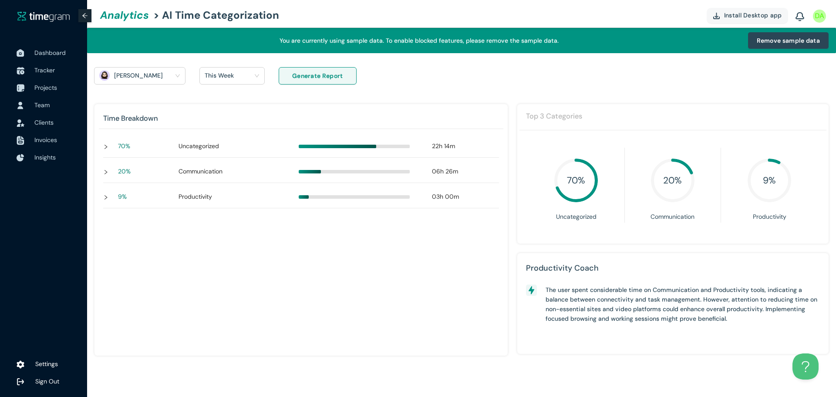
click at [114, 146] on div "70 % Uncategorized 22h 14m" at bounding box center [303, 147] width 378 height 20
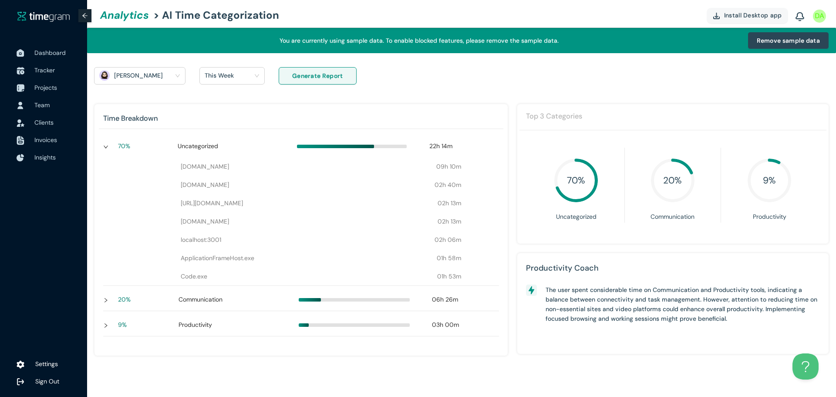
click at [114, 146] on div "70 % Uncategorized 22h 14m" at bounding box center [301, 147] width 375 height 20
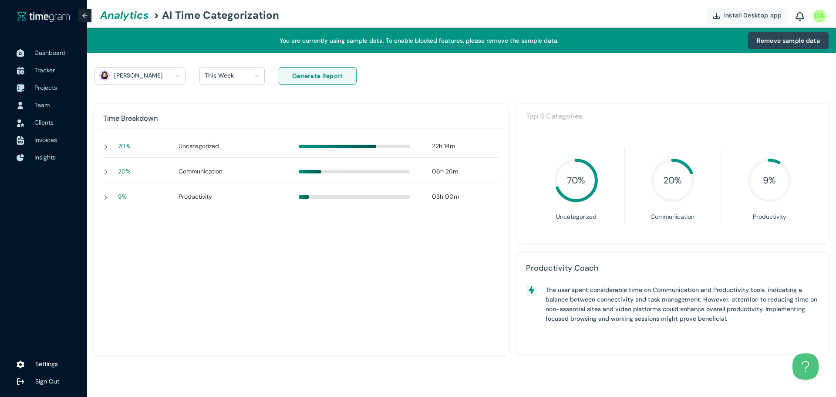
click at [106, 164] on div "20 % Communication 06h 26m" at bounding box center [297, 172] width 389 height 20
click at [106, 164] on div "20 % Communication 06h 26m" at bounding box center [295, 172] width 385 height 20
click at [108, 186] on div "70 % Uncategorized 22h 14m 20 % Communication 06h 26m 9 % Productivity 03h 00m" at bounding box center [301, 241] width 404 height 218
click at [108, 189] on div "9 % Productivity 03h 00m" at bounding box center [297, 197] width 389 height 20
click at [108, 189] on div "9 % Productivity 03h 00m" at bounding box center [295, 197] width 385 height 20
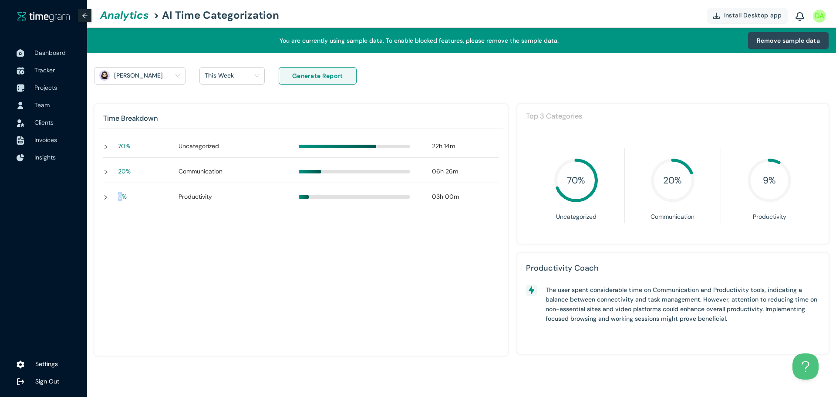
click at [108, 189] on div "9 % Productivity 03h 00m" at bounding box center [297, 197] width 389 height 20
click at [108, 175] on div at bounding box center [108, 172] width 10 height 10
click at [108, 138] on div "70 % Uncategorized 22h 14m" at bounding box center [297, 147] width 389 height 20
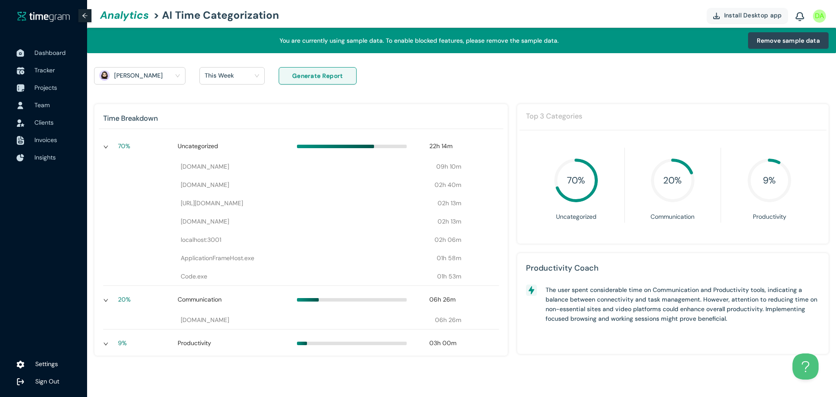
click at [581, 289] on h1 "The user spent considerable time on Communication and Productivity tools, indic…" at bounding box center [682, 304] width 274 height 38
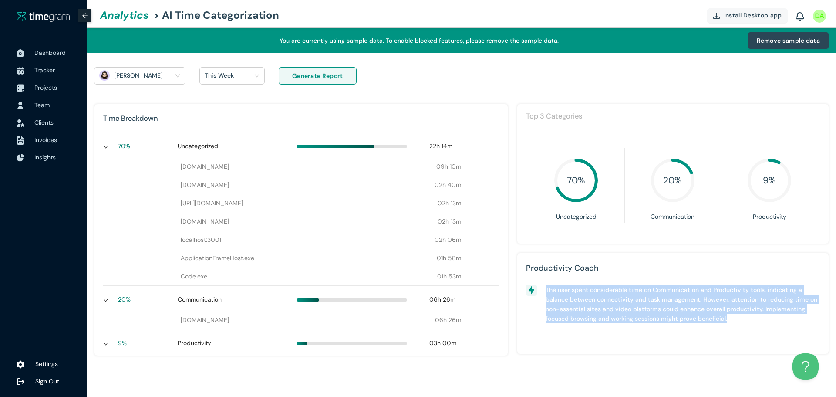
click at [581, 289] on h1 "The user spent considerable time on Communication and Productivity tools, indic…" at bounding box center [682, 304] width 274 height 38
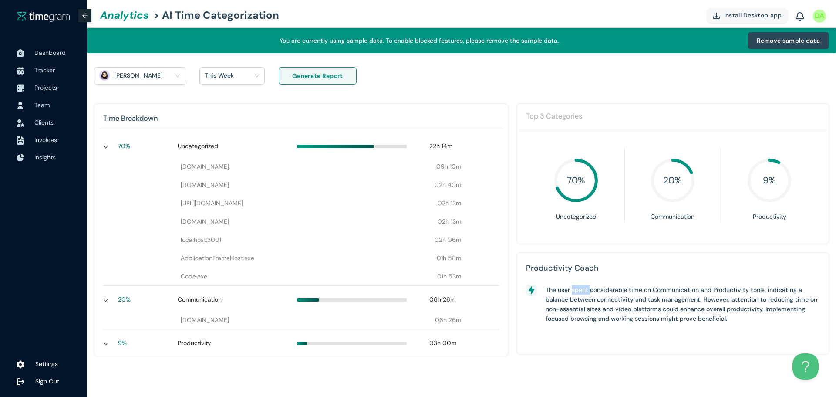
click at [581, 289] on h1 "The user spent considerable time on Communication and Productivity tools, indic…" at bounding box center [682, 304] width 274 height 38
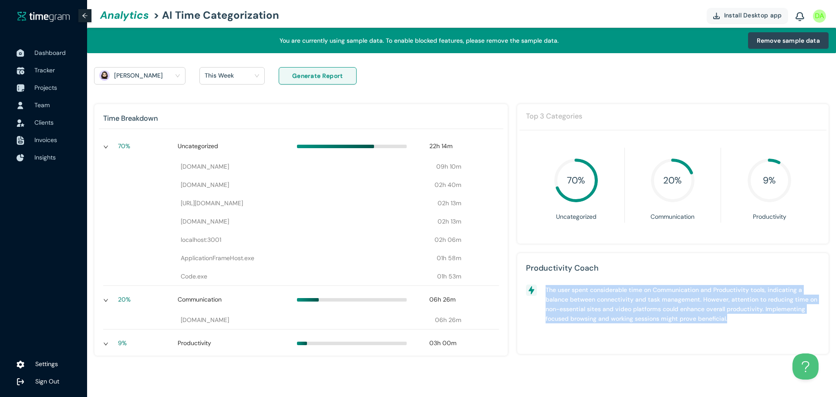
click at [581, 289] on h1 "The user spent considerable time on Communication and Productivity tools, indic…" at bounding box center [682, 304] width 274 height 38
click at [585, 293] on h1 "The user spent considerable time on Communication and Productivity tools, indic…" at bounding box center [682, 304] width 274 height 38
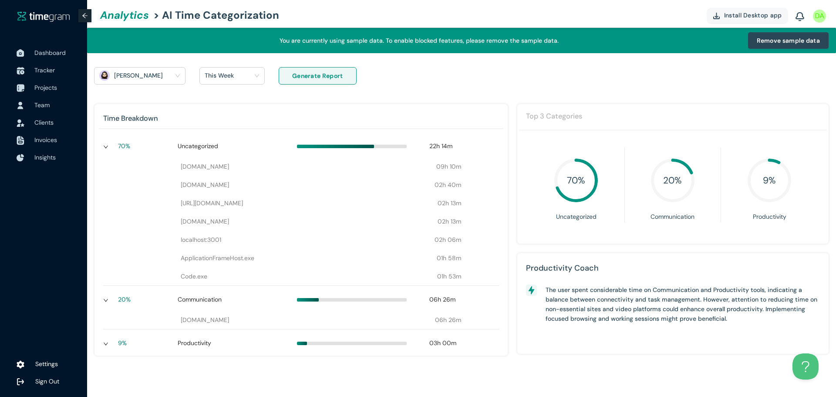
click at [100, 134] on div "70 % Uncategorized 22h 14m [DOMAIN_NAME] 09h 10m [DOMAIN_NAME] 02h 40m [URL][DO…" at bounding box center [301, 241] width 404 height 218
click at [103, 137] on div "70 % Uncategorized 22h 14m [DOMAIN_NAME] 09h 10m [DOMAIN_NAME] 02h 40m [URL][DO…" at bounding box center [301, 241] width 404 height 218
click at [237, 77] on div "This Week" at bounding box center [228, 75] width 47 height 13
click at [229, 123] on h1 "Last 30 days" at bounding box center [224, 122] width 38 height 10
click at [147, 81] on h1 "[PERSON_NAME]" at bounding box center [144, 75] width 61 height 13
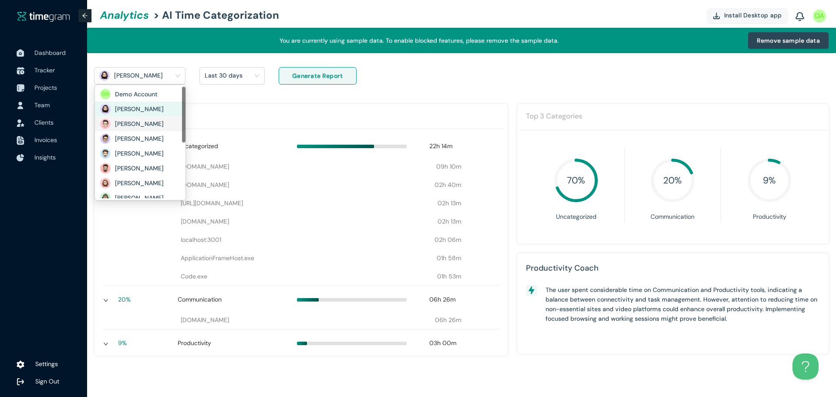
click at [129, 123] on h1 "[PERSON_NAME]" at bounding box center [145, 124] width 61 height 10
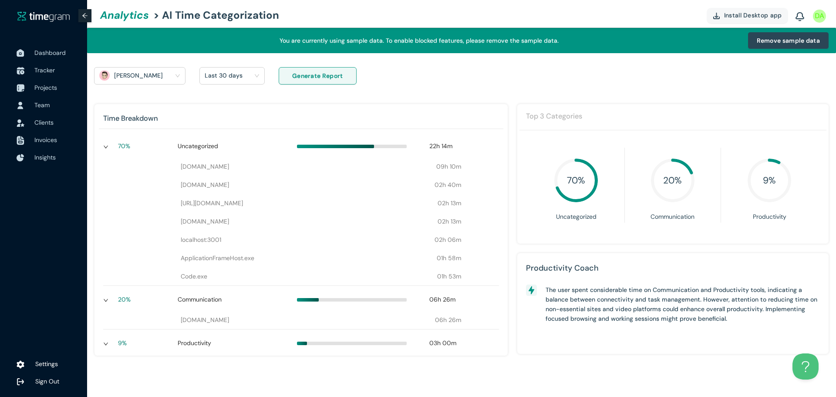
click at [318, 75] on span "Generate Report" at bounding box center [317, 76] width 51 height 10
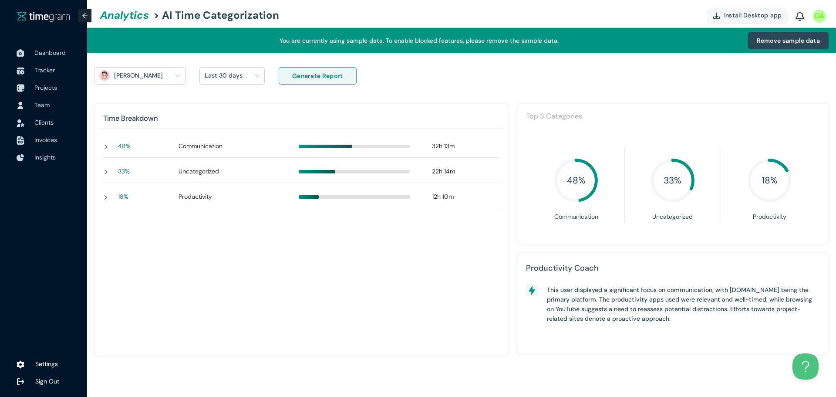
click at [251, 77] on div "Last 30 days" at bounding box center [228, 75] width 47 height 13
click at [132, 78] on h1 "[PERSON_NAME]" at bounding box center [144, 75] width 61 height 13
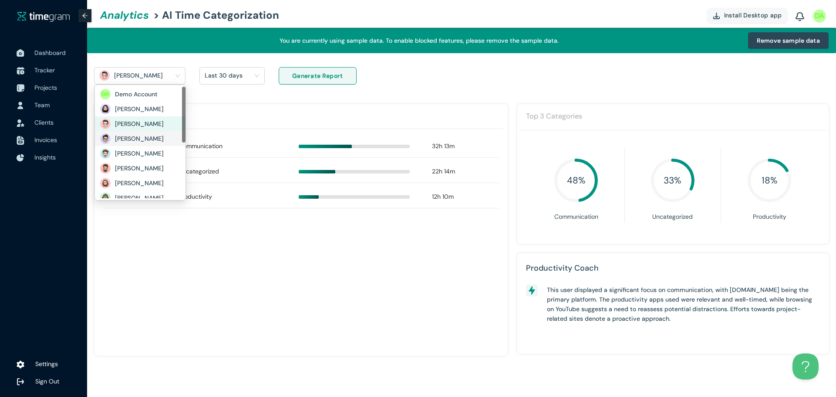
click at [136, 135] on h1 "[PERSON_NAME]" at bounding box center [145, 139] width 61 height 10
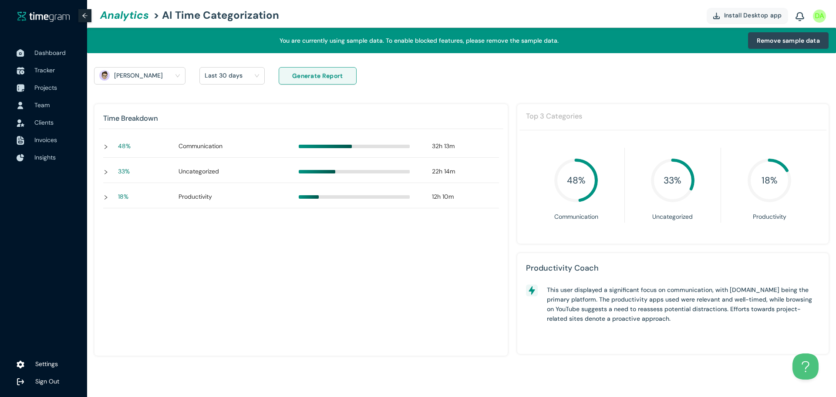
click at [306, 77] on span "Generate Report" at bounding box center [317, 76] width 51 height 10
click at [56, 165] on span "Insights" at bounding box center [57, 156] width 46 height 17
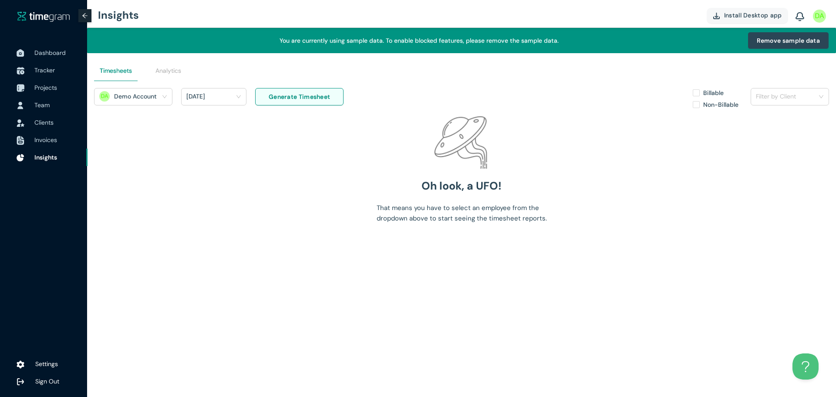
click at [154, 82] on div "Timesheets Analytics" at bounding box center [461, 70] width 735 height 35
click at [148, 90] on h1 "Demo Account" at bounding box center [144, 96] width 61 height 13
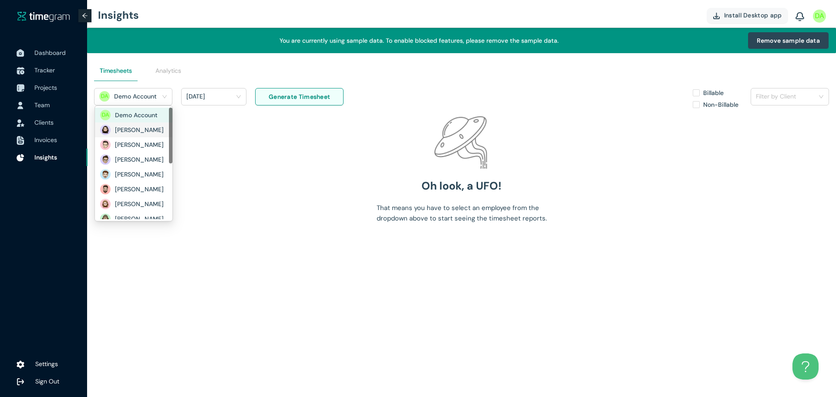
click at [139, 132] on h1 "[PERSON_NAME]" at bounding box center [145, 130] width 61 height 10
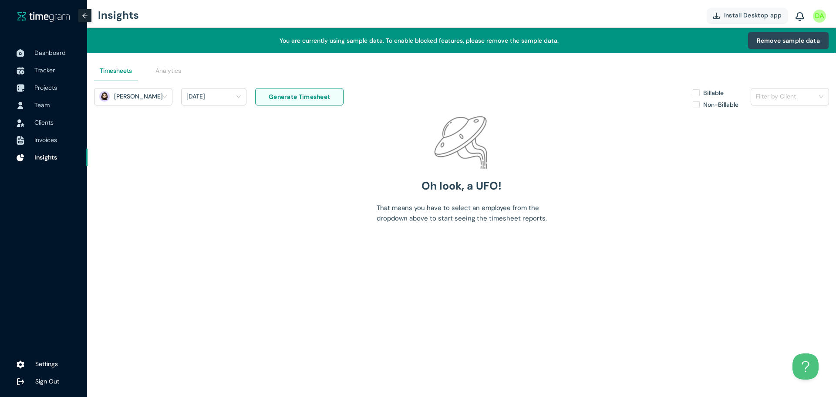
click at [208, 104] on div "[DATE]" at bounding box center [213, 96] width 65 height 17
click at [217, 105] on div "[DATE]" at bounding box center [209, 102] width 74 height 28
click at [222, 96] on div "[DATE]" at bounding box center [209, 96] width 47 height 13
click at [213, 128] on h1 "Last 7 days" at bounding box center [203, 129] width 33 height 10
click at [270, 99] on span "Generate Timesheet" at bounding box center [299, 97] width 61 height 10
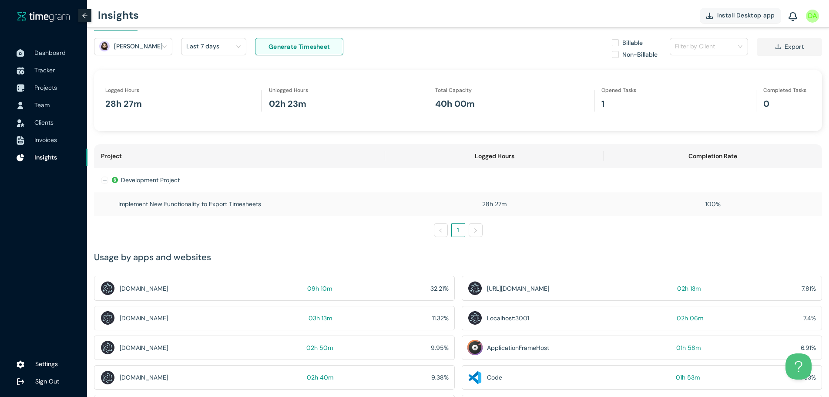
scroll to position [86, 0]
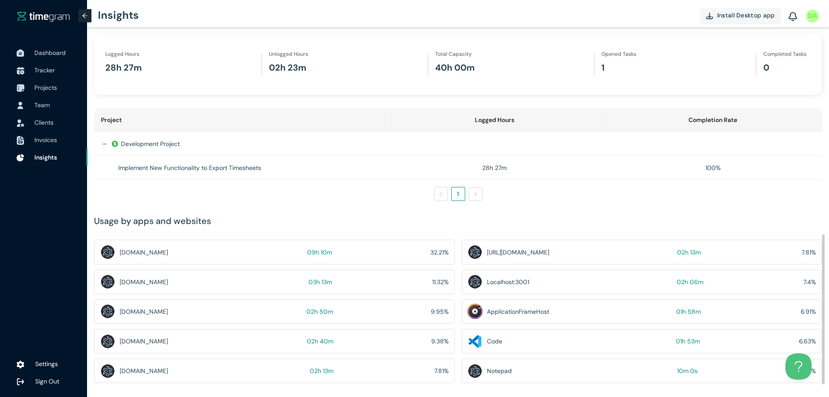
click at [151, 249] on div "[DOMAIN_NAME]" at bounding box center [144, 252] width 48 height 10
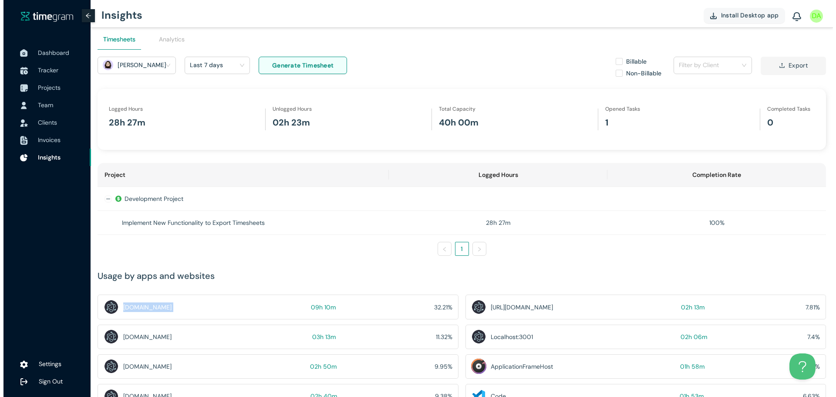
scroll to position [0, 0]
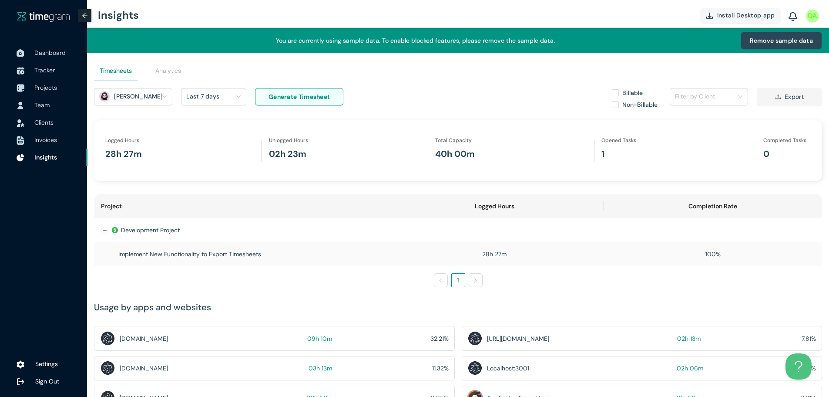
click at [138, 250] on div "Implement New Functionality to Export Timesheets" at bounding box center [239, 254] width 277 height 10
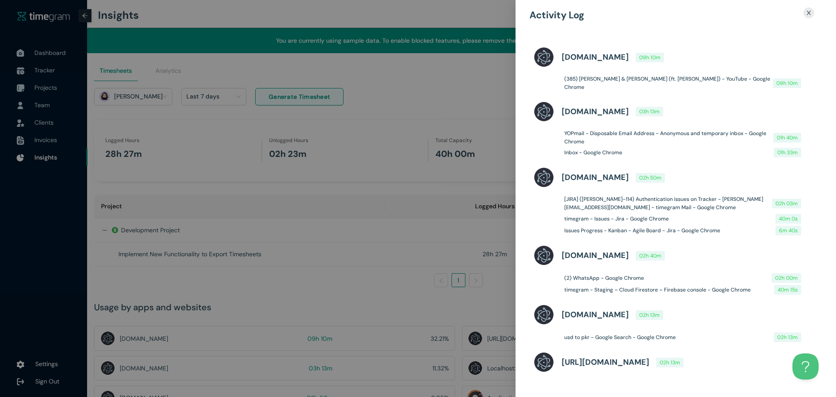
click at [414, 220] on div at bounding box center [418, 198] width 836 height 397
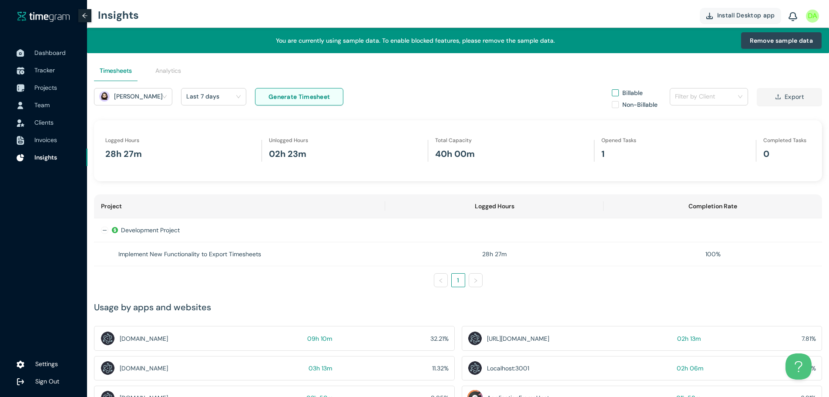
click at [625, 91] on span "Billable" at bounding box center [632, 93] width 27 height 10
click at [377, 266] on td "Implement New Functionality to Export Timesheets" at bounding box center [239, 254] width 291 height 24
click at [367, 261] on td "Implement New Functionality to Export Timesheets" at bounding box center [239, 254] width 291 height 24
click at [269, 255] on div "Implement New Functionality to Export Timesheets" at bounding box center [239, 254] width 277 height 10
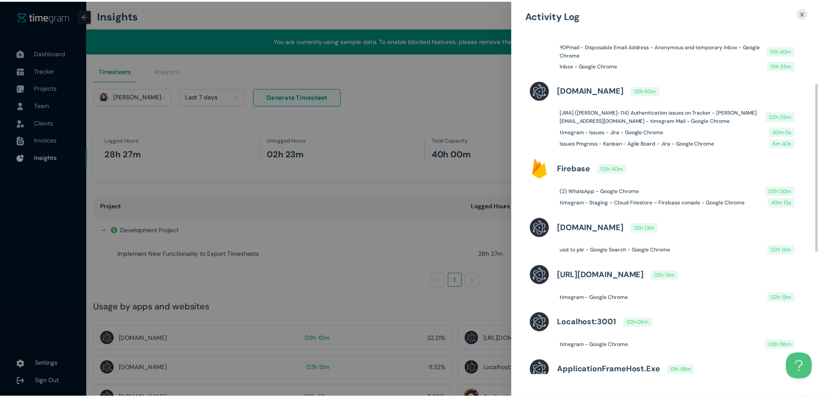
scroll to position [331, 0]
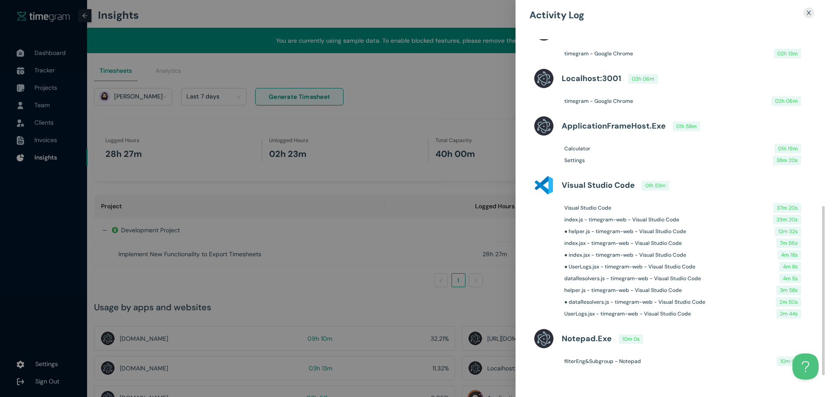
click at [582, 181] on h1 "Visual Studio Code" at bounding box center [598, 185] width 73 height 12
click at [586, 204] on h1 "Visual Studio Code" at bounding box center [587, 208] width 47 height 8
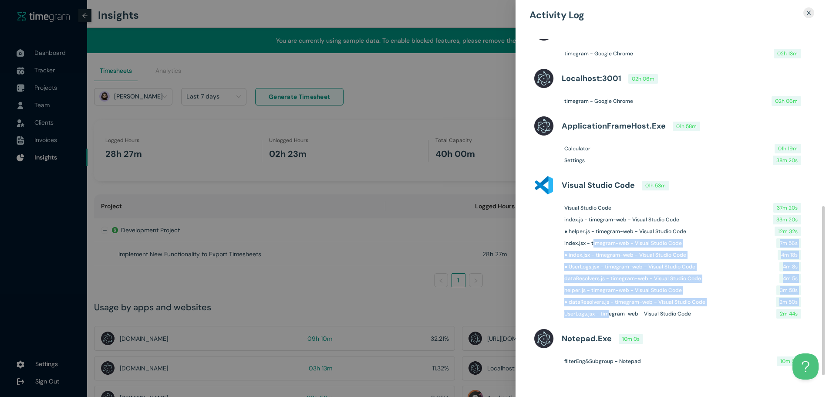
click at [608, 301] on div "Visual Studio Code 37m 20s index.js - timegram-web - Visual Studio Code 33m 20s…" at bounding box center [676, 261] width 286 height 131
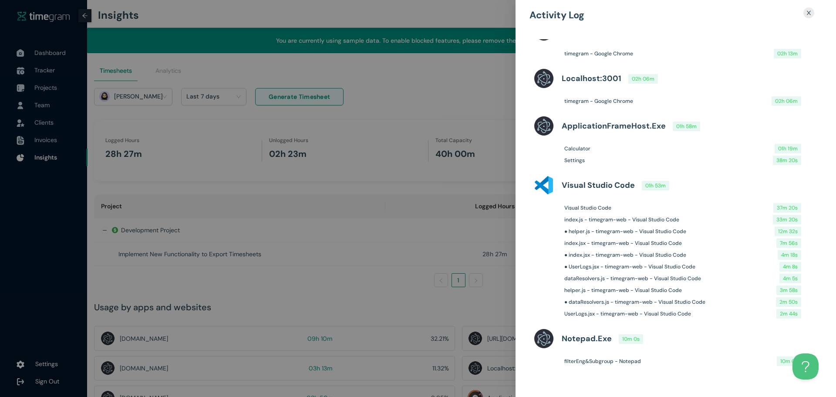
click at [366, 161] on div at bounding box center [418, 198] width 836 height 397
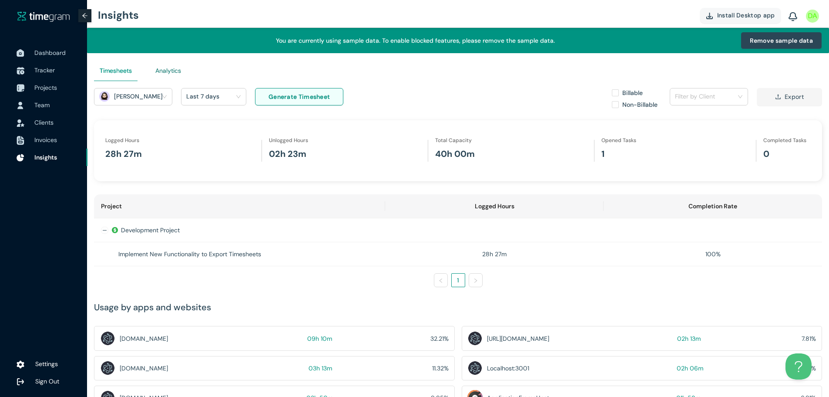
click at [169, 66] on div "Analytics" at bounding box center [168, 71] width 26 height 10
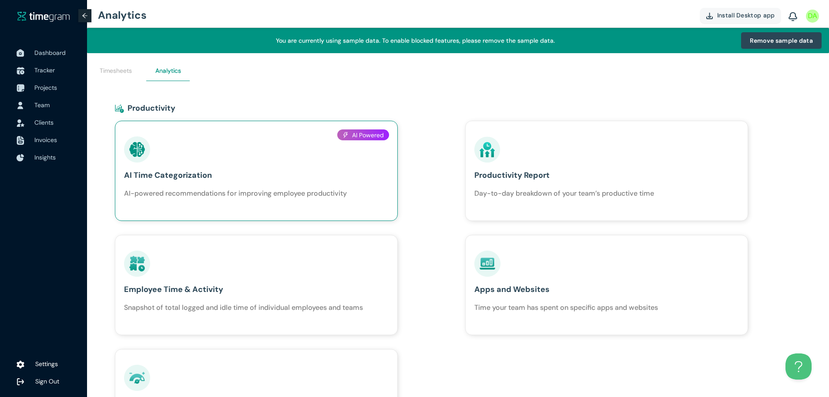
click at [186, 166] on div "AI Time Categorization AI-powered recommendations for improving employee produc…" at bounding box center [235, 167] width 223 height 62
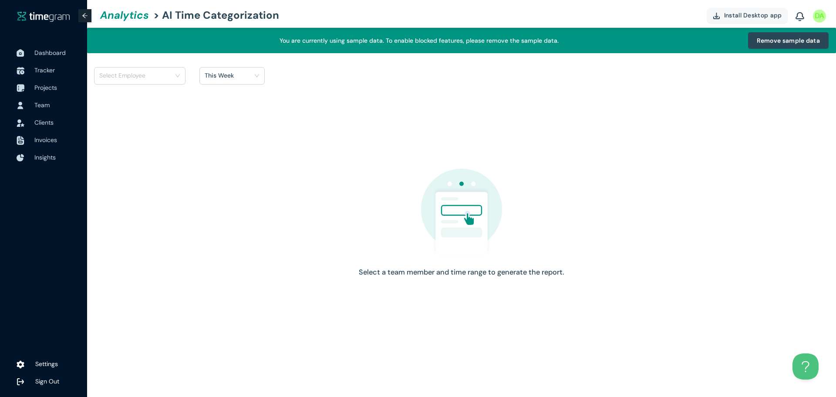
click at [221, 74] on h1 "This Week" at bounding box center [219, 75] width 29 height 13
click at [128, 17] on link "Analytics" at bounding box center [122, 15] width 53 height 26
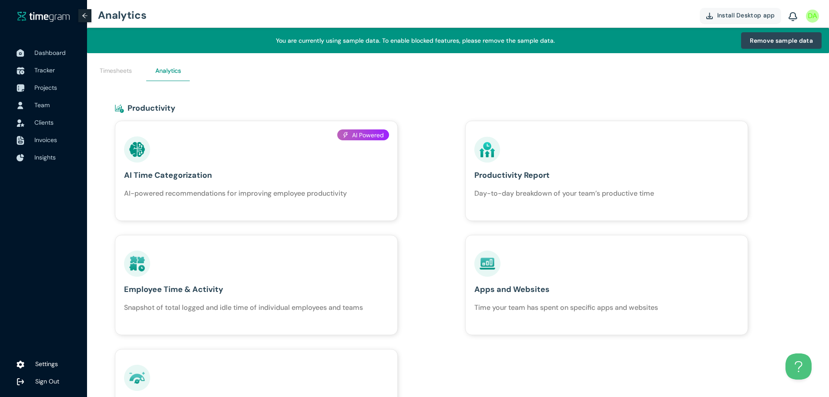
click at [142, 74] on div "Timesheets Analytics" at bounding box center [142, 70] width 96 height 21
click at [134, 74] on div "Timesheets" at bounding box center [116, 70] width 44 height 21
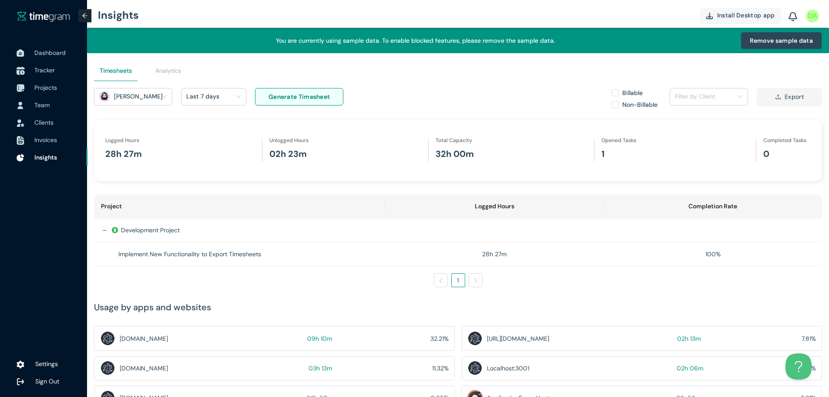
click at [57, 62] on span "Tracker" at bounding box center [57, 69] width 46 height 17
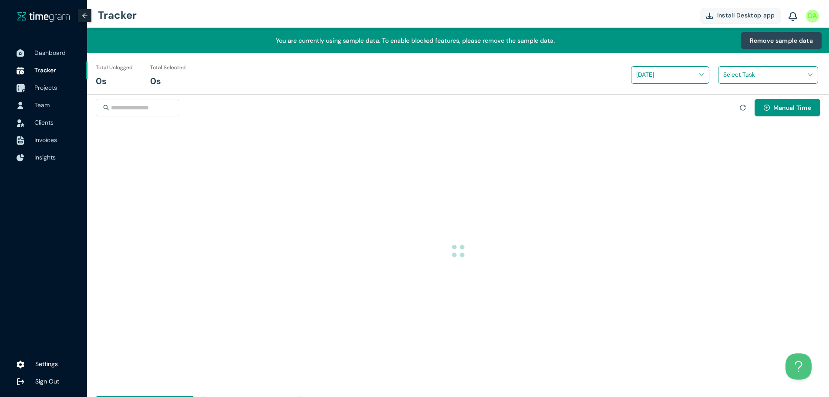
click at [42, 90] on span "Projects" at bounding box center [45, 88] width 23 height 8
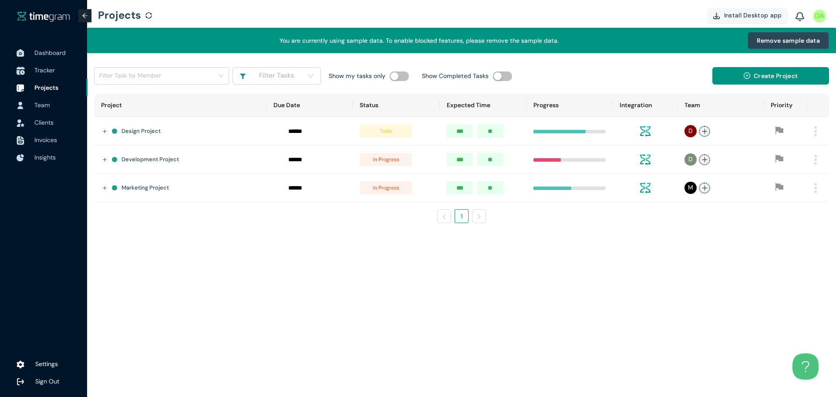
click at [50, 72] on span "Tracker" at bounding box center [44, 70] width 20 height 8
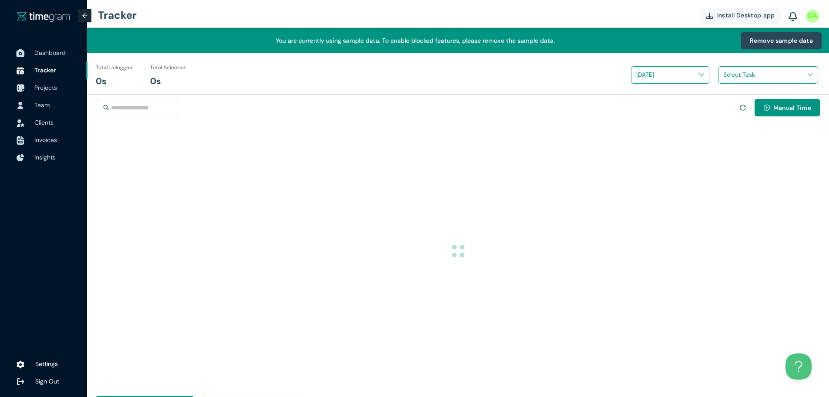
click at [54, 51] on span "Dashboard" at bounding box center [49, 53] width 31 height 8
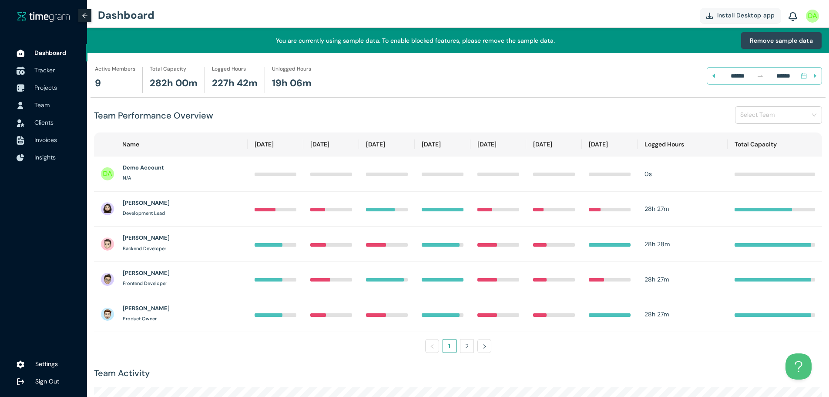
click at [53, 67] on span "Tracker" at bounding box center [44, 70] width 20 height 8
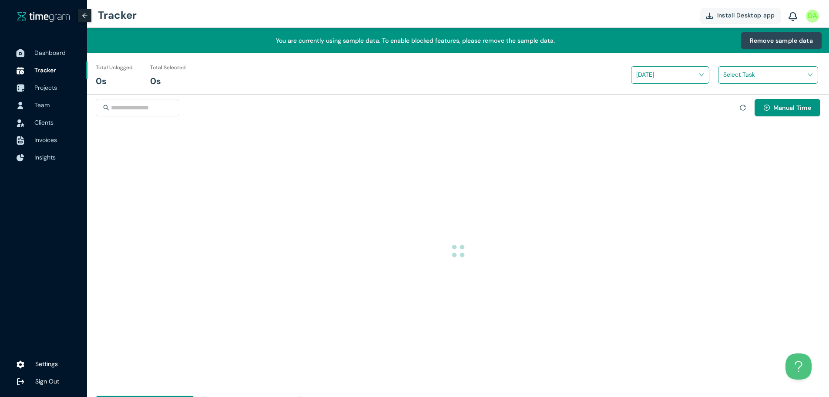
click at [64, 50] on span "Dashboard" at bounding box center [49, 53] width 31 height 8
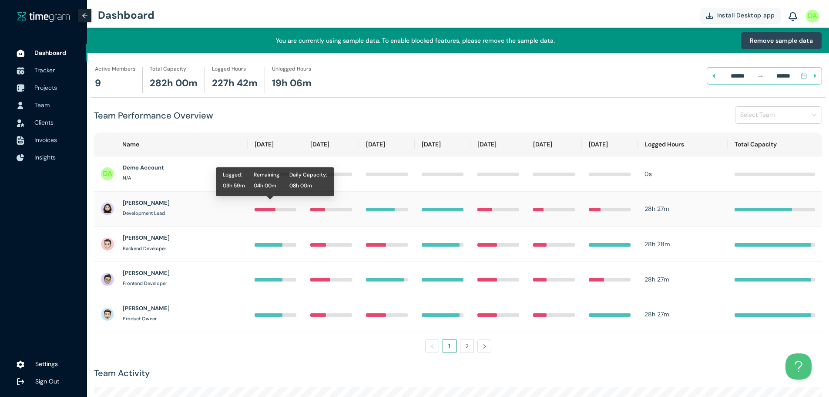
click at [270, 206] on div at bounding box center [276, 209] width 42 height 10
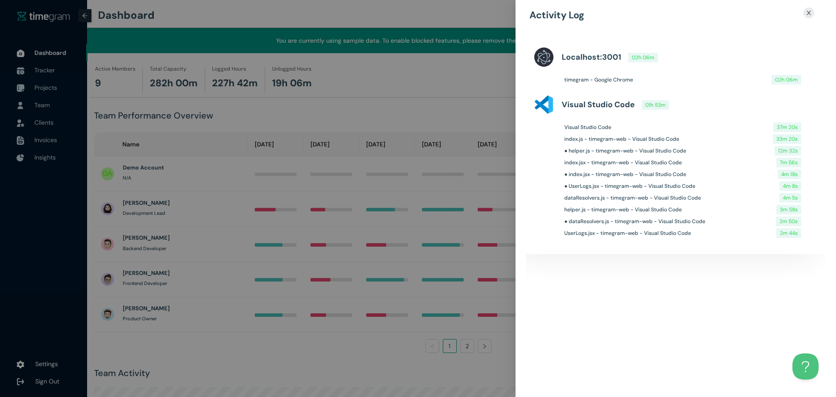
click at [360, 194] on div at bounding box center [418, 198] width 836 height 397
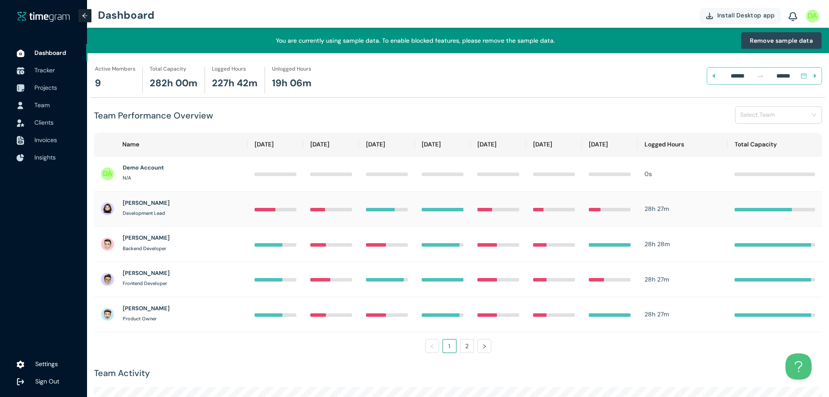
click at [310, 210] on div at bounding box center [317, 209] width 15 height 3
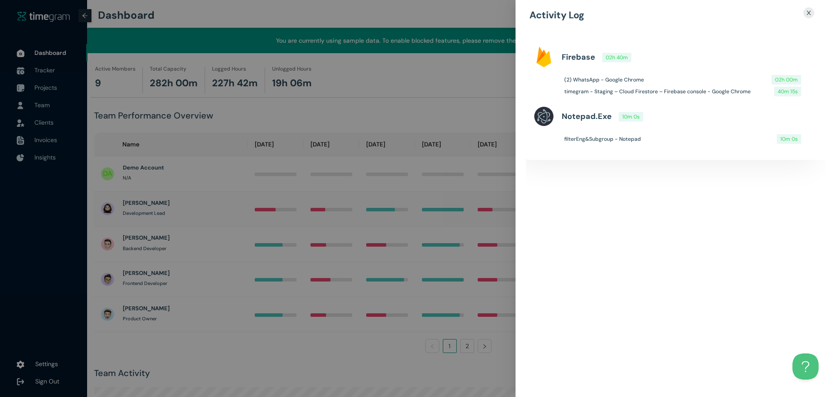
click at [308, 210] on div at bounding box center [418, 198] width 836 height 397
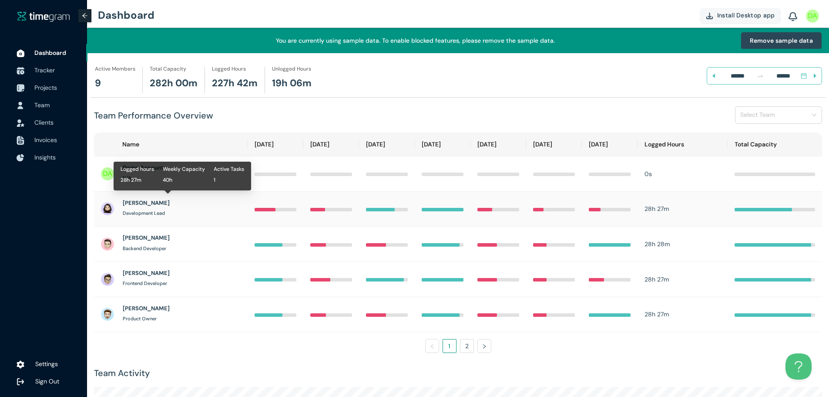
click at [131, 205] on h1 "[PERSON_NAME]" at bounding box center [146, 202] width 47 height 9
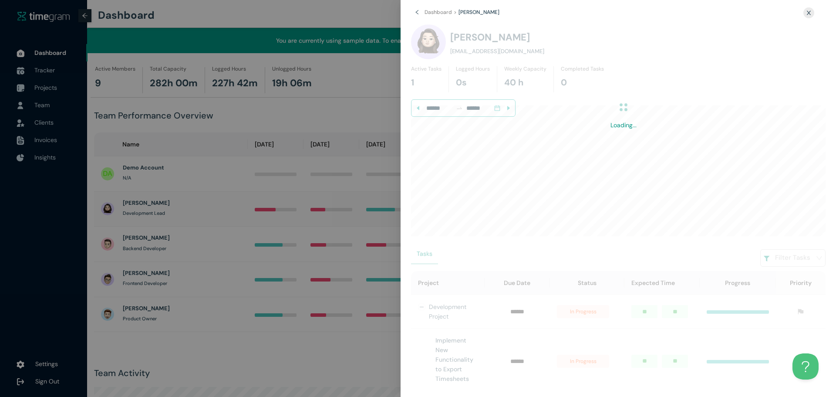
click at [131, 205] on div at bounding box center [418, 198] width 836 height 397
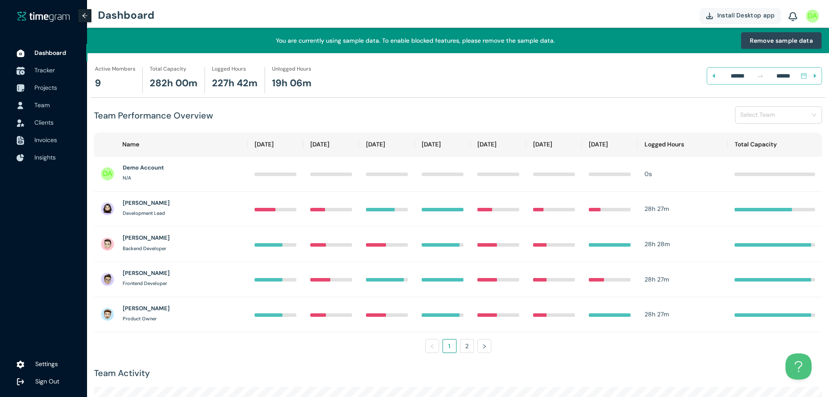
click at [47, 73] on span "Tracker" at bounding box center [44, 70] width 20 height 8
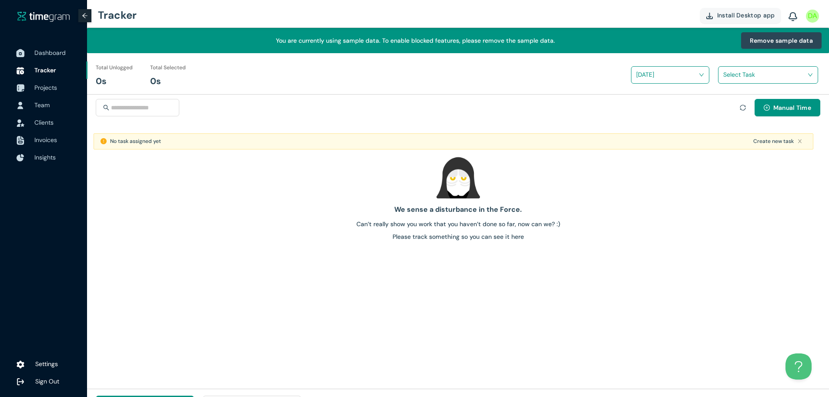
click at [44, 52] on span "Dashboard" at bounding box center [49, 53] width 31 height 8
